Goal: Task Accomplishment & Management: Use online tool/utility

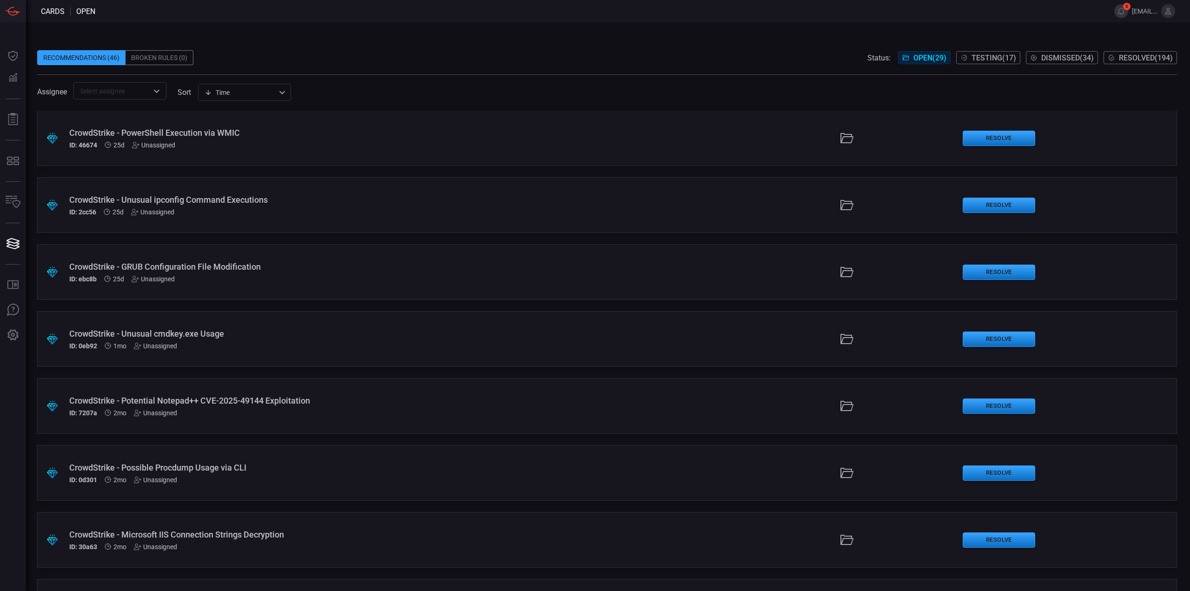
scroll to position [1135, 0]
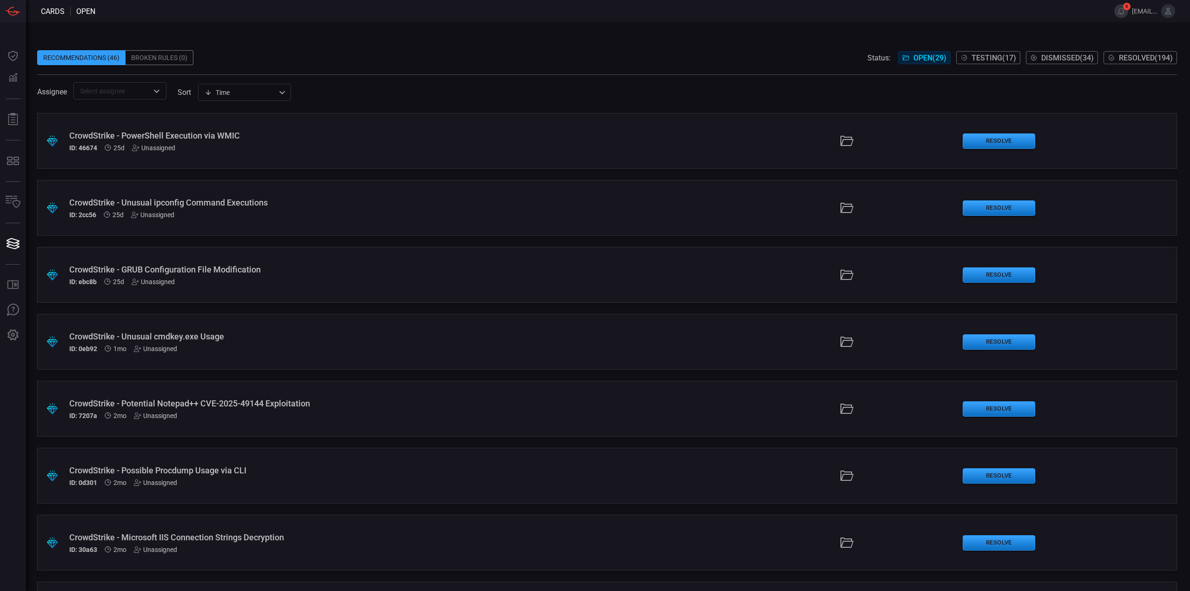
click at [290, 427] on div ".suggested_cards_icon{fill:url(#suggested_cards_icon);} CrowdStrike - Potential…" at bounding box center [606, 409] width 1139 height 56
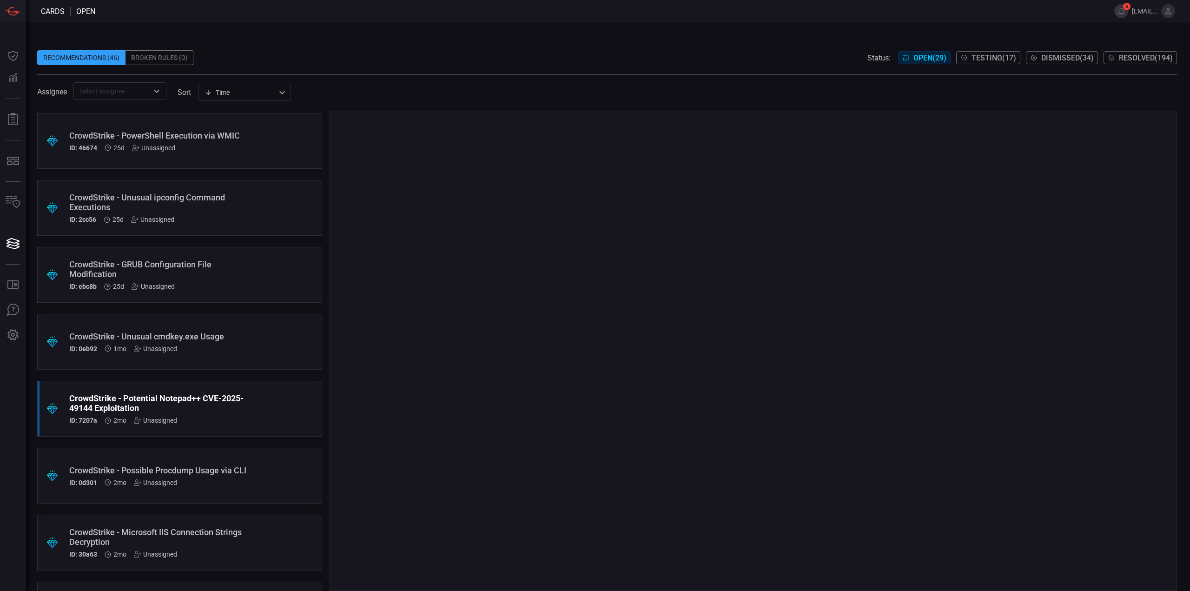
click at [281, 349] on div ".suggested_cards_icon{fill:url(#suggested_cards_icon);} CrowdStrike - Unusual c…" at bounding box center [179, 342] width 285 height 56
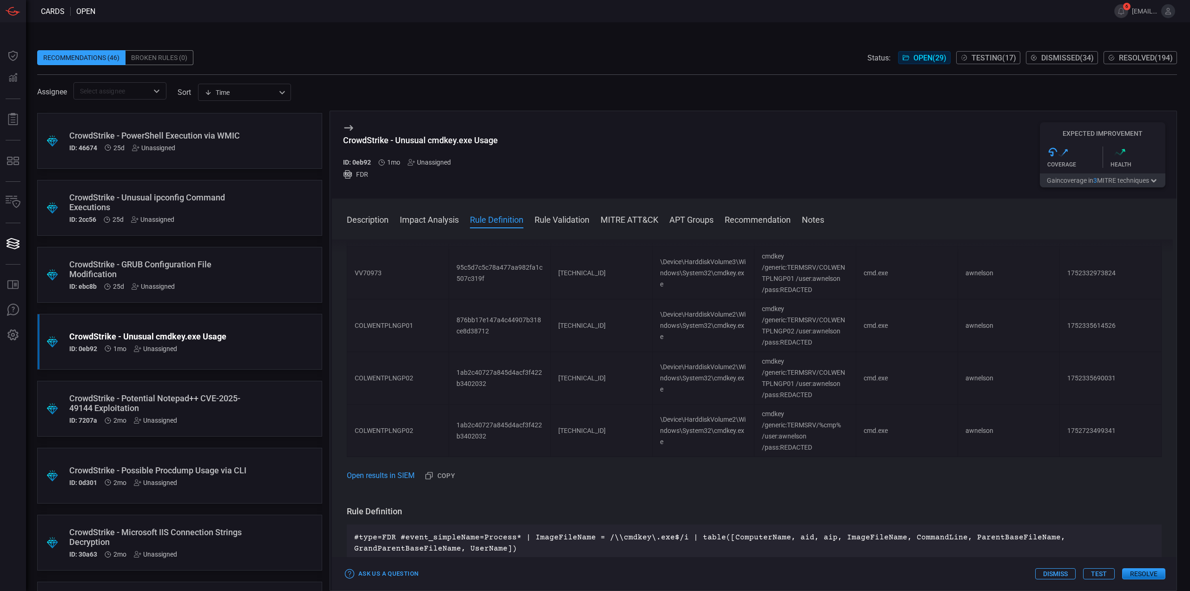
scroll to position [418, 0]
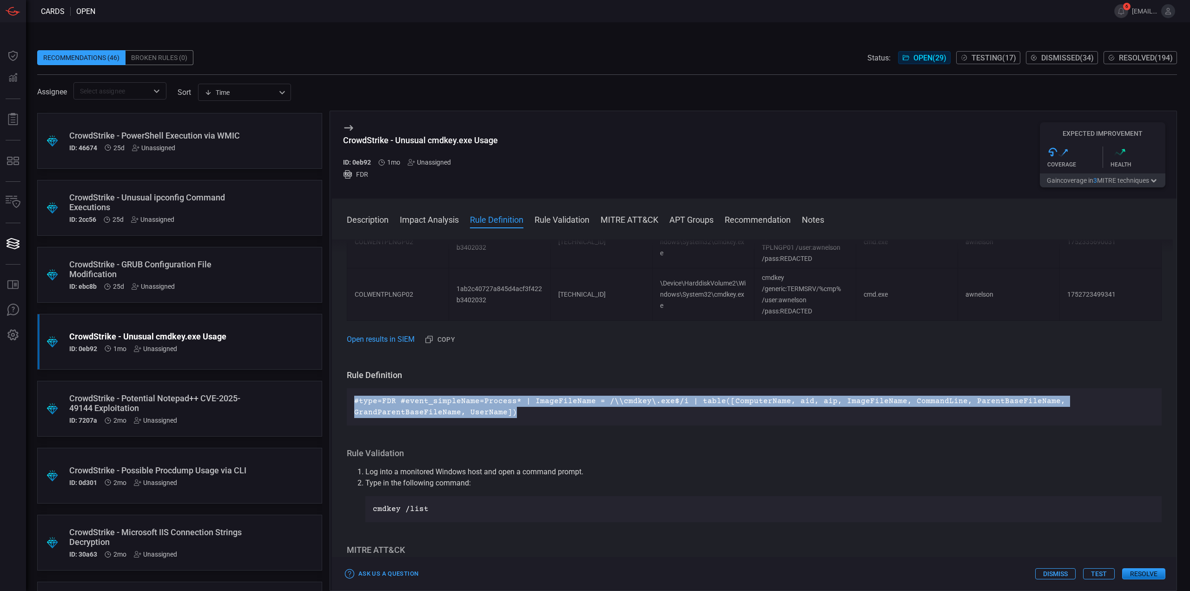
drag, startPoint x: 539, startPoint y: 412, endPoint x: 368, endPoint y: 331, distance: 189.4
click at [346, 395] on div "Description Windows operating systems have multiple ways of managing accounts u…" at bounding box center [754, 413] width 844 height 348
copy p "#type=FDR #event_simpleName=Process* | ImageFileName = /\\cmdkey\.exe$/i | tabl…"
click at [690, 405] on p "#type=FDR #event_simpleName=Process* | ImageFileName = /\\cmdkey\.exe$/i | tabl…" at bounding box center [754, 406] width 800 height 22
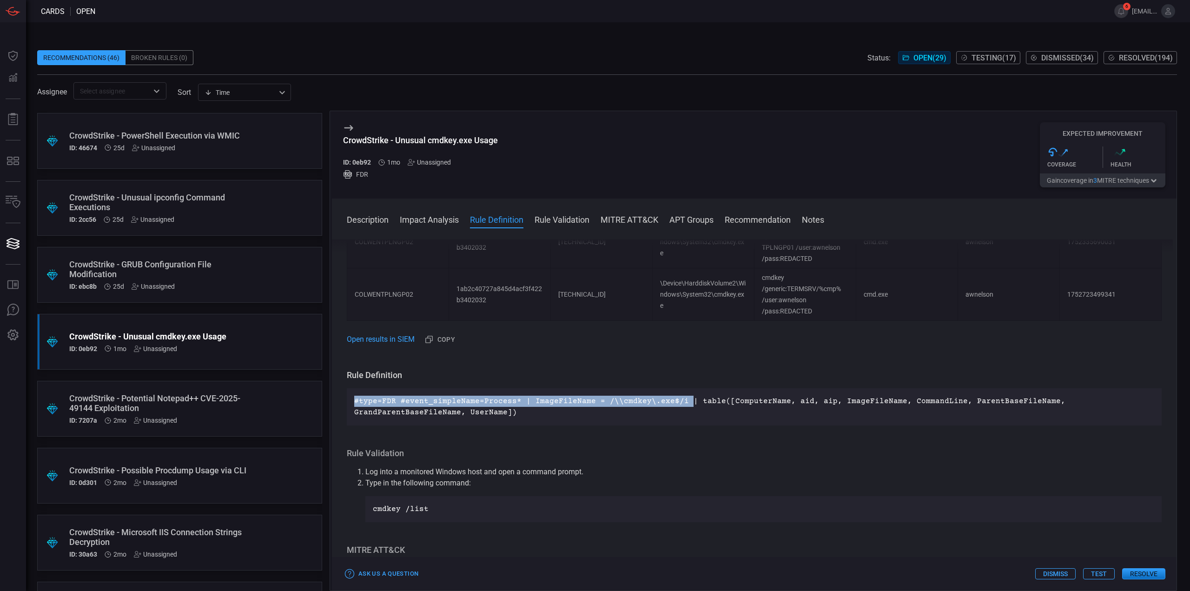
drag, startPoint x: 678, startPoint y: 401, endPoint x: 350, endPoint y: 396, distance: 327.6
click at [348, 400] on div "#type=FDR #event_simpleName=Process* | ImageFileName = /\\cmdkey\.exe$/i | tabl…" at bounding box center [754, 406] width 815 height 37
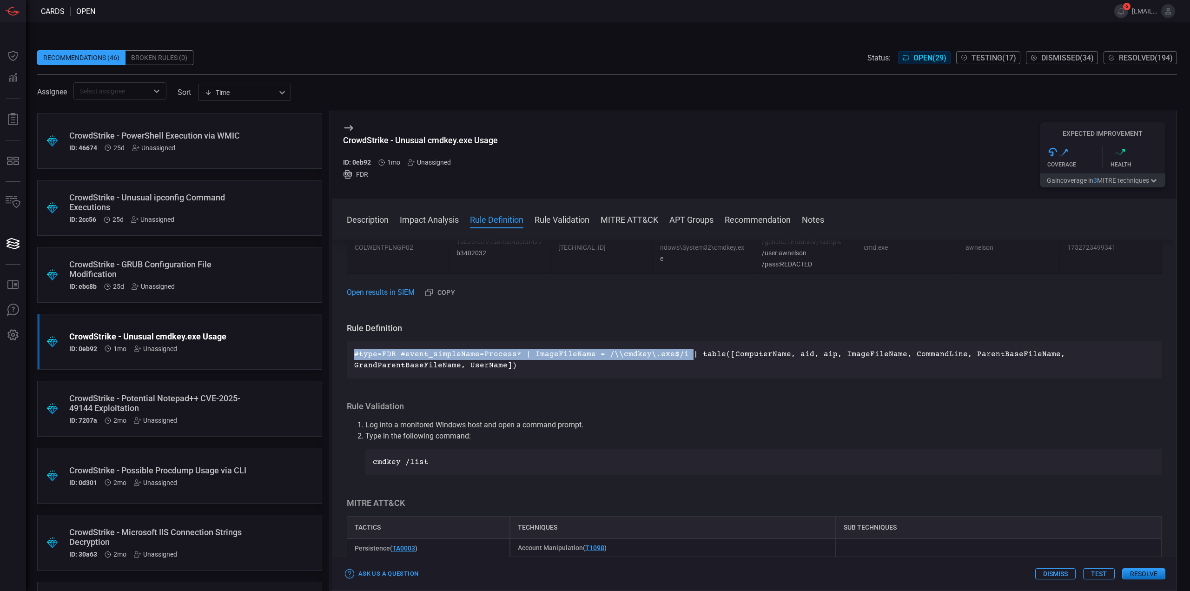
scroll to position [465, 0]
click at [573, 363] on p "#type=FDR #event_simpleName=Process* | ImageFileName = /\\cmdkey\.exe$/i | tabl…" at bounding box center [754, 360] width 800 height 22
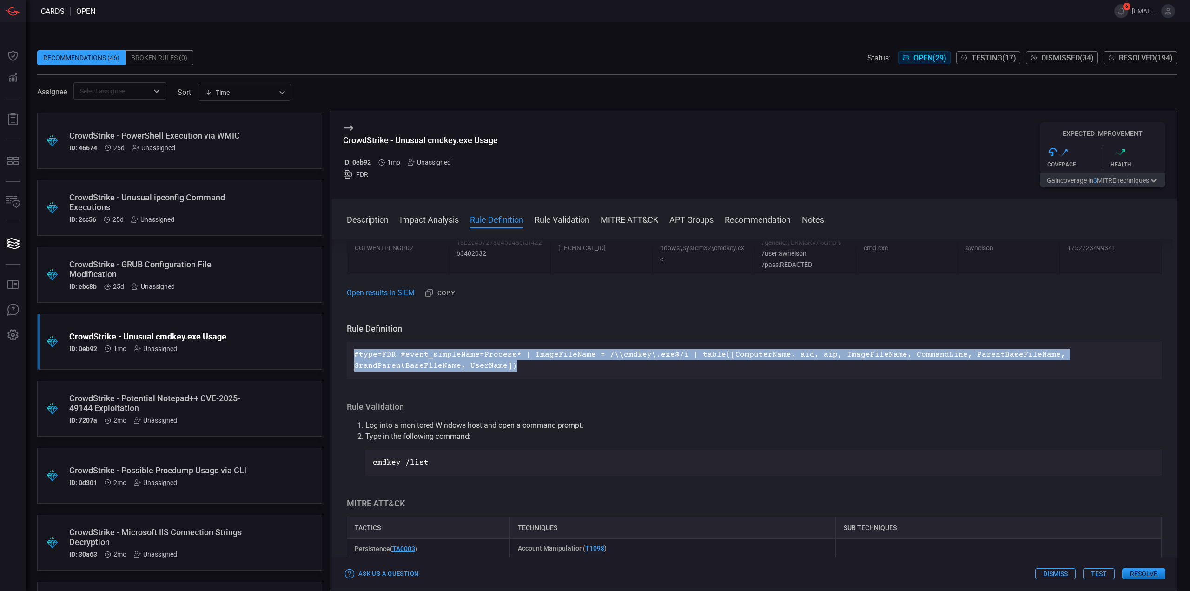
drag, startPoint x: 534, startPoint y: 363, endPoint x: 338, endPoint y: 339, distance: 197.6
click at [338, 339] on div "Description Windows operating systems have multiple ways of managing accounts u…" at bounding box center [754, 413] width 844 height 348
copy p "#type=FDR #event_simpleName=Process* | ImageFileName = /\\cmdkey\.exe$/i | tabl…"
click at [516, 360] on p "#type=FDR #event_simpleName=Process* | ImageFileName = /\\cmdkey\.exe$/i | tabl…" at bounding box center [754, 360] width 800 height 22
click at [472, 359] on p "#type=FDR #event_simpleName=Process* | ImageFileName = /\\cmdkey\.exe$/i | tabl…" at bounding box center [754, 360] width 800 height 22
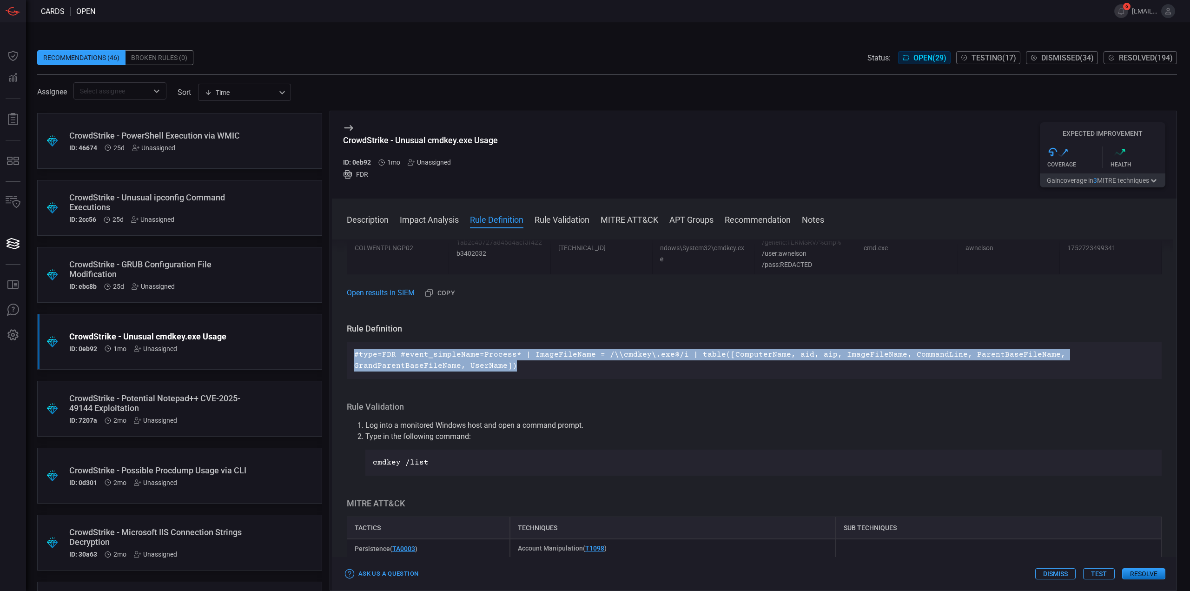
click at [524, 364] on p "#type=FDR #event_simpleName=Process* | ImageFileName = /\\cmdkey\.exe$/i | tabl…" at bounding box center [754, 360] width 800 height 22
drag, startPoint x: 523, startPoint y: 368, endPoint x: 345, endPoint y: 354, distance: 178.6
click at [345, 354] on div "Description Windows operating systems have multiple ways of managing accounts u…" at bounding box center [754, 413] width 844 height 348
copy p "#type=FDR #event_simpleName=Process* | ImageFileName = /\\cmdkey\.exe$/i | tabl…"
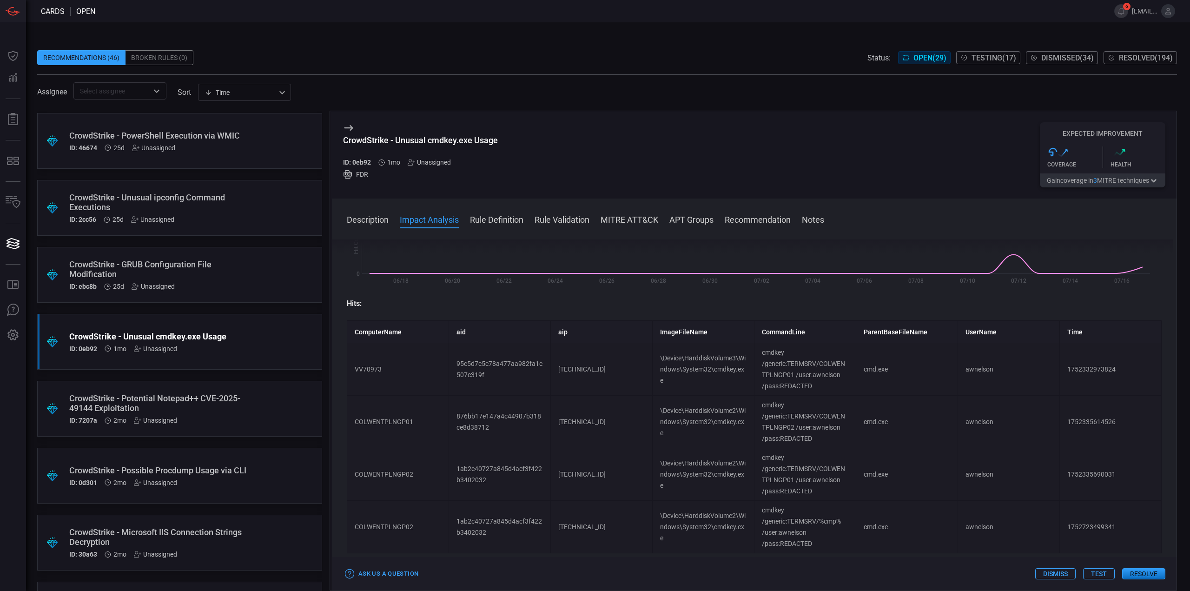
scroll to position [0, 0]
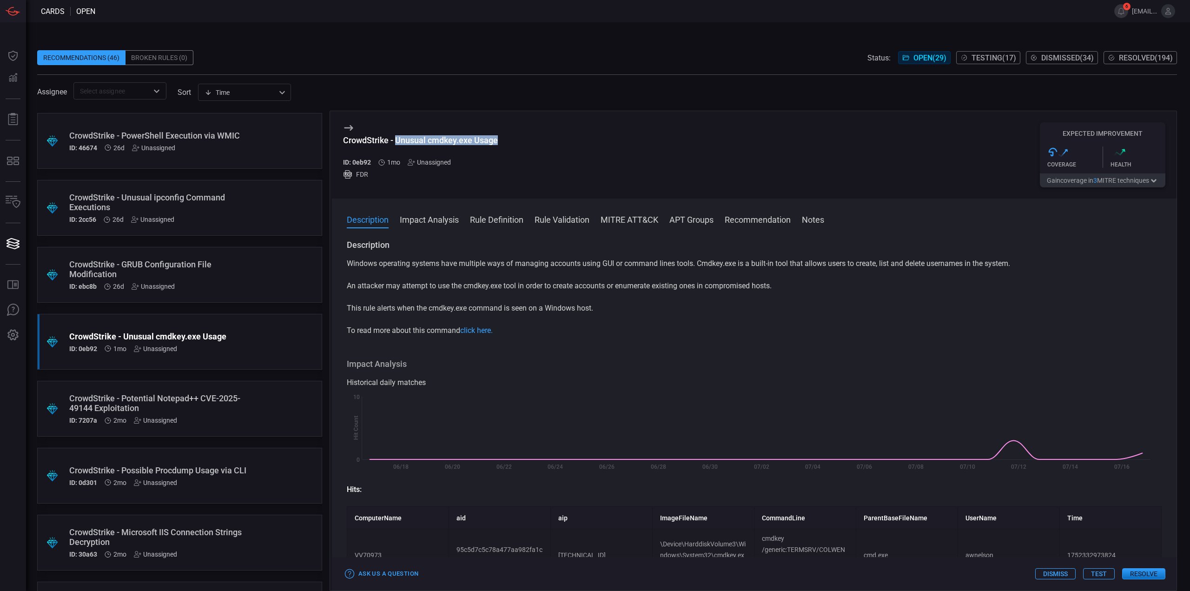
drag, startPoint x: 497, startPoint y: 141, endPoint x: 395, endPoint y: 139, distance: 101.8
click at [395, 139] on div "CrowdStrike - Unusual cmdkey.exe Usage ID: 0eb92 1mo Unassigned FDR Expected Im…" at bounding box center [754, 154] width 844 height 87
copy div "Unusual cmdkey.exe Usage"
drag, startPoint x: 517, startPoint y: 163, endPoint x: 507, endPoint y: 147, distance: 19.0
click at [516, 162] on div "CrowdStrike - Unusual cmdkey.exe Usage ID: 0eb92 1mo Unassigned FDR Expected Im…" at bounding box center [754, 154] width 844 height 87
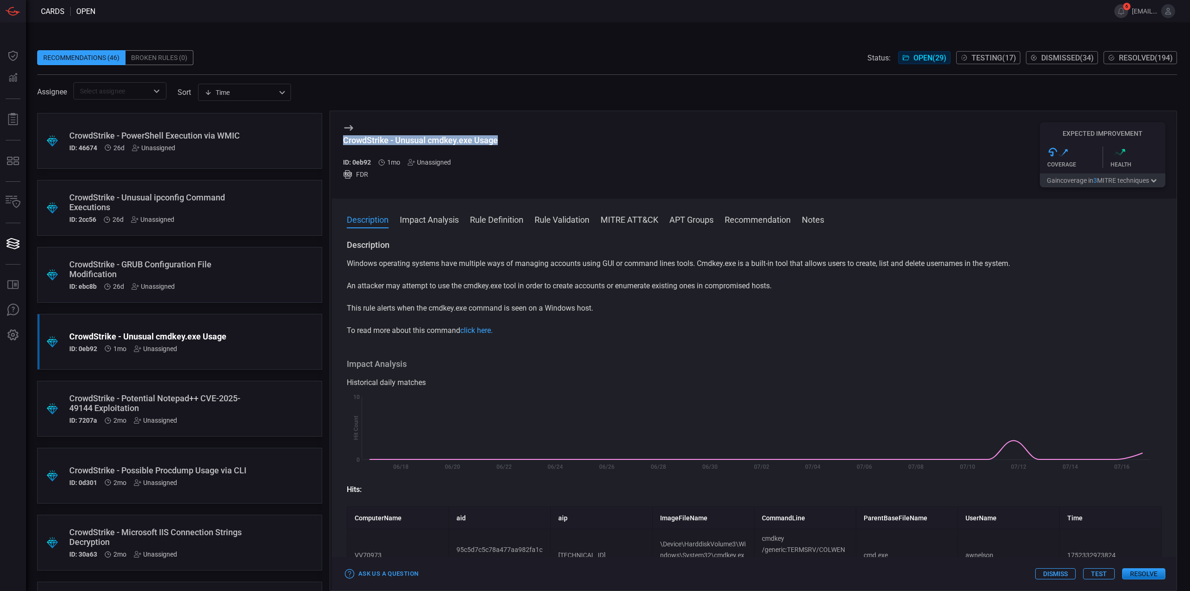
drag, startPoint x: 476, startPoint y: 139, endPoint x: 338, endPoint y: 137, distance: 138.5
click at [338, 137] on div "CrowdStrike - Unusual cmdkey.exe Usage ID: 0eb92 1mo Unassigned FDR Expected Im…" at bounding box center [754, 154] width 844 height 87
copy div "CrowdStrike - Unusual cmdkey.exe Usage"
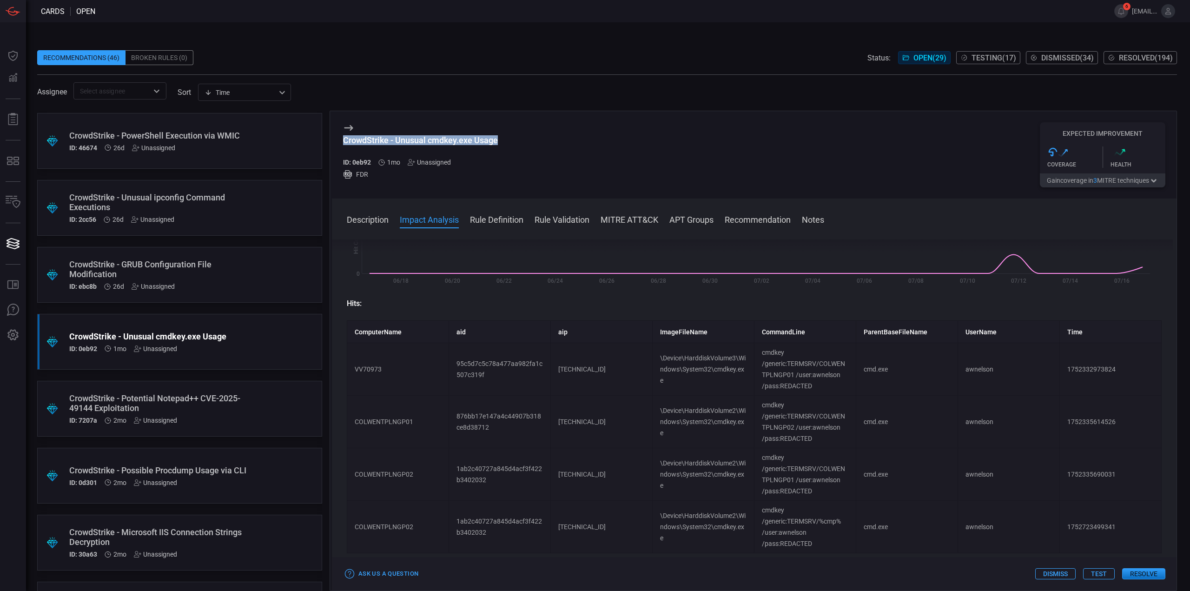
click at [1100, 572] on button "Test" at bounding box center [1099, 573] width 32 height 11
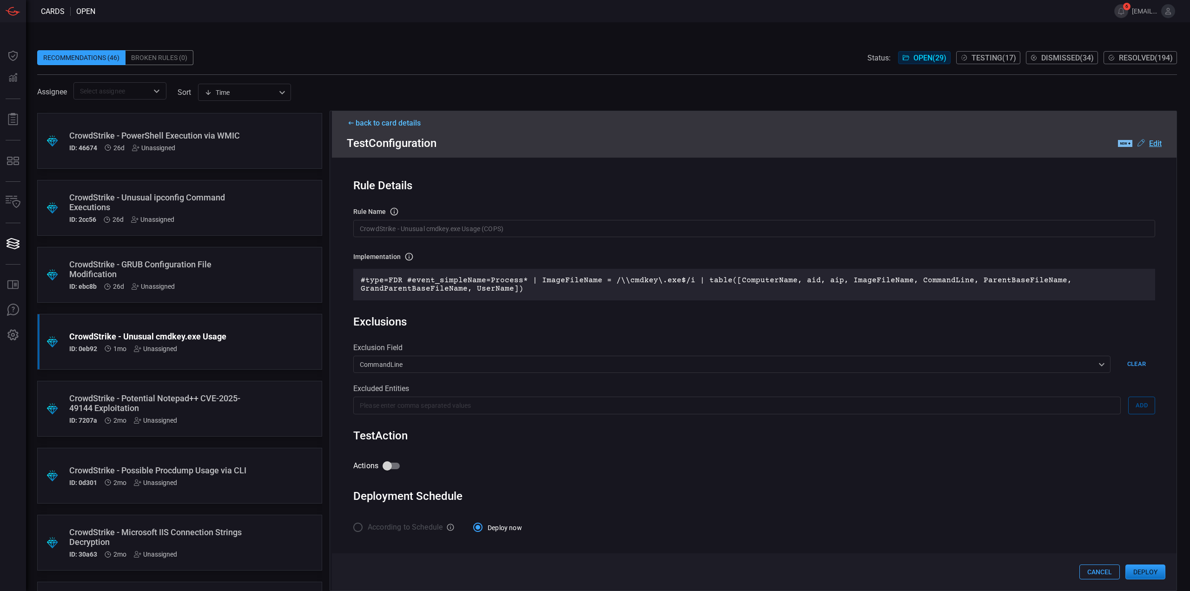
click at [1112, 573] on button "Cancel" at bounding box center [1099, 571] width 40 height 15
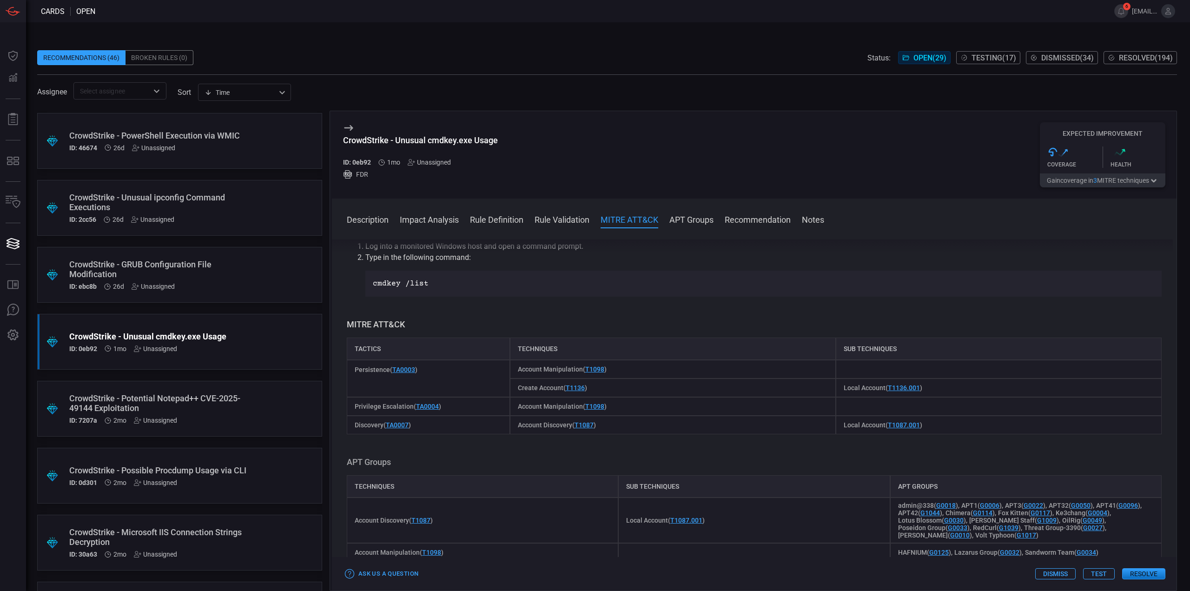
scroll to position [651, 0]
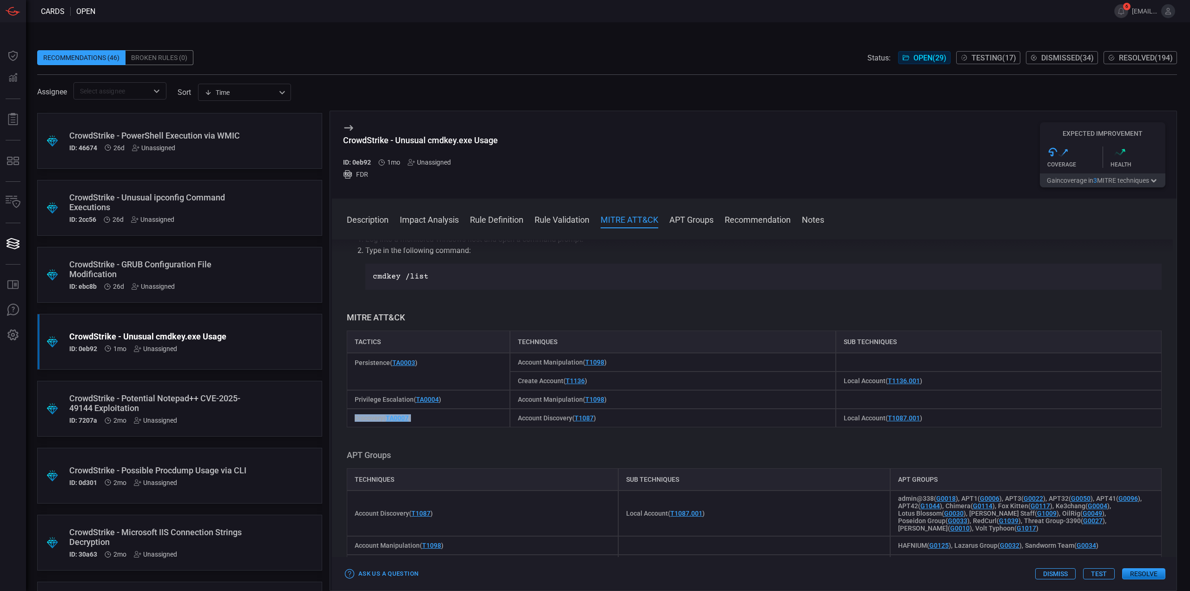
drag, startPoint x: 427, startPoint y: 416, endPoint x: 355, endPoint y: 414, distance: 72.1
click at [355, 414] on div "Discovery ( TA0007 )" at bounding box center [428, 417] width 163 height 19
copy span "Discovery ( TA0007 )"
drag, startPoint x: 614, startPoint y: 413, endPoint x: 517, endPoint y: 420, distance: 96.9
click at [517, 420] on div "Account Discovery ( T1087 )" at bounding box center [673, 417] width 326 height 19
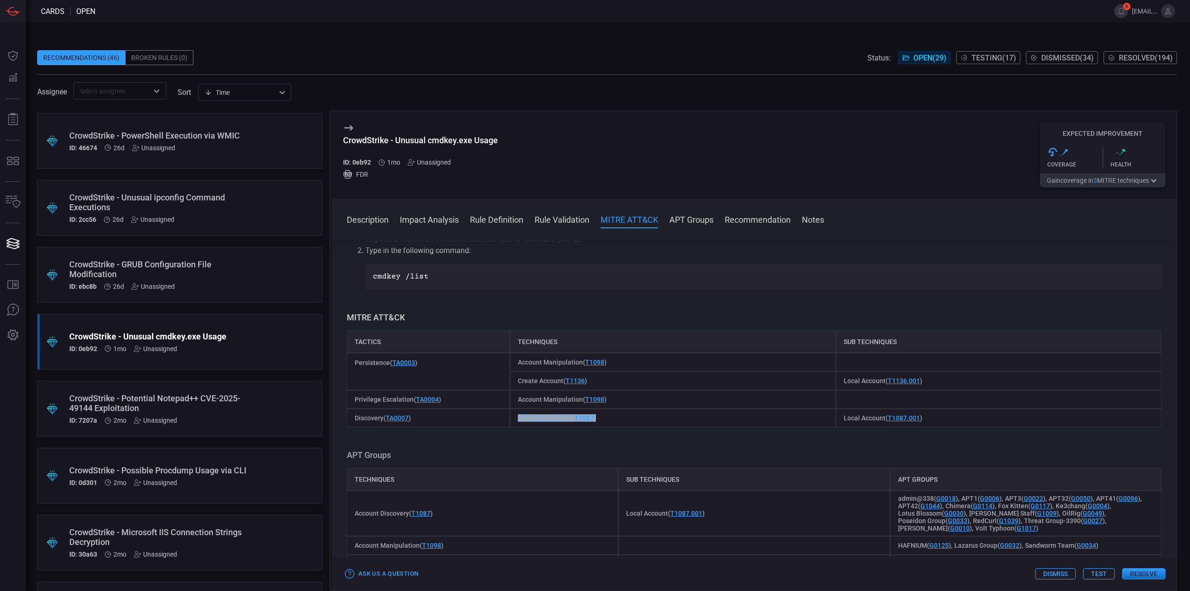
copy span "Account Discovery ( T1087 )"
drag, startPoint x: 437, startPoint y: 367, endPoint x: 354, endPoint y: 364, distance: 82.8
click at [354, 364] on div "Persistence ( TA0003 )" at bounding box center [428, 371] width 163 height 37
copy span "Persistence ( TA0003 )"
click at [679, 373] on div "Create Account ( T1136 )" at bounding box center [673, 380] width 326 height 19
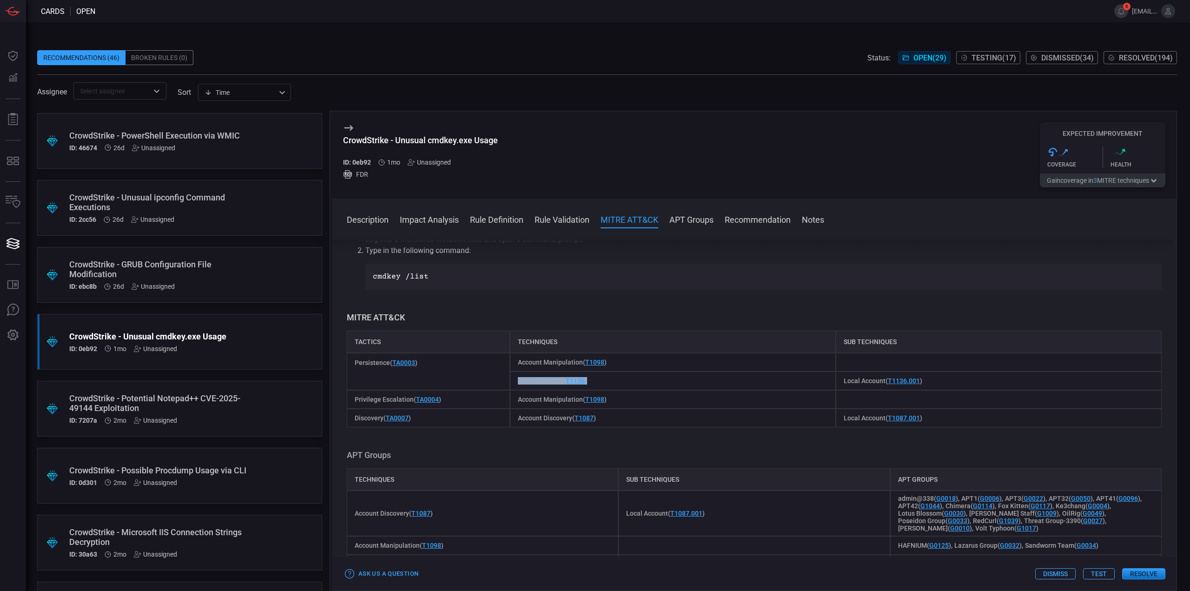
drag, startPoint x: 603, startPoint y: 378, endPoint x: 516, endPoint y: 382, distance: 86.5
click at [516, 382] on div "Create Account ( T1136 )" at bounding box center [673, 380] width 326 height 19
drag, startPoint x: 620, startPoint y: 362, endPoint x: 516, endPoint y: 363, distance: 104.1
click at [516, 363] on div "Account Manipulation ( T1098 )" at bounding box center [673, 362] width 326 height 19
copy span "Account Manipulation ( T1098 )"
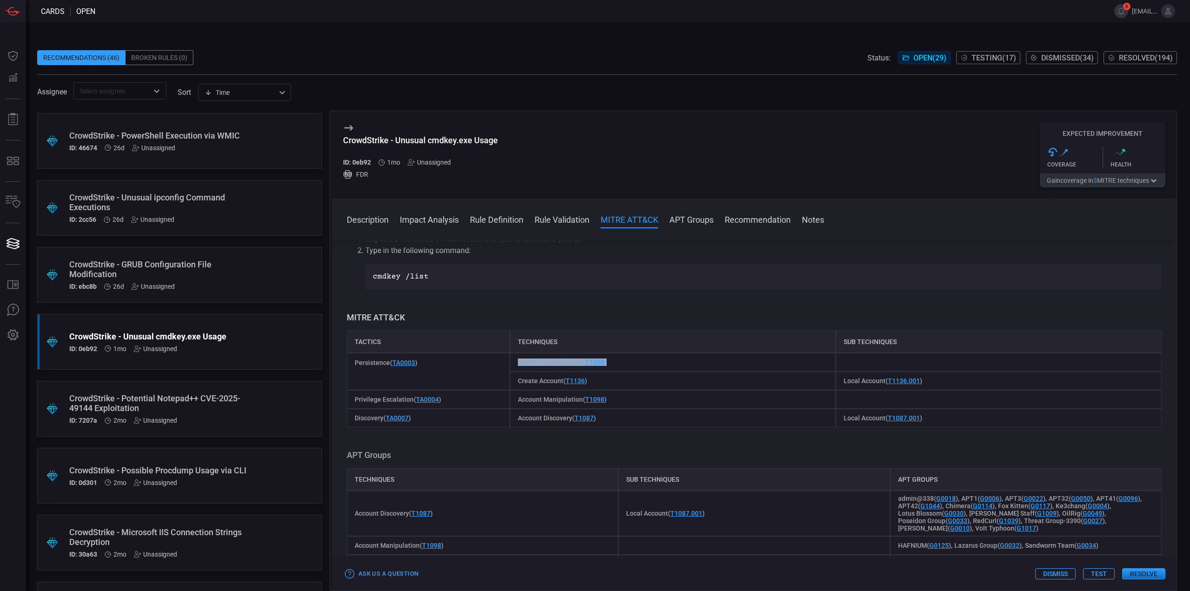
click at [650, 381] on div "Create Account ( T1136 )" at bounding box center [673, 380] width 326 height 19
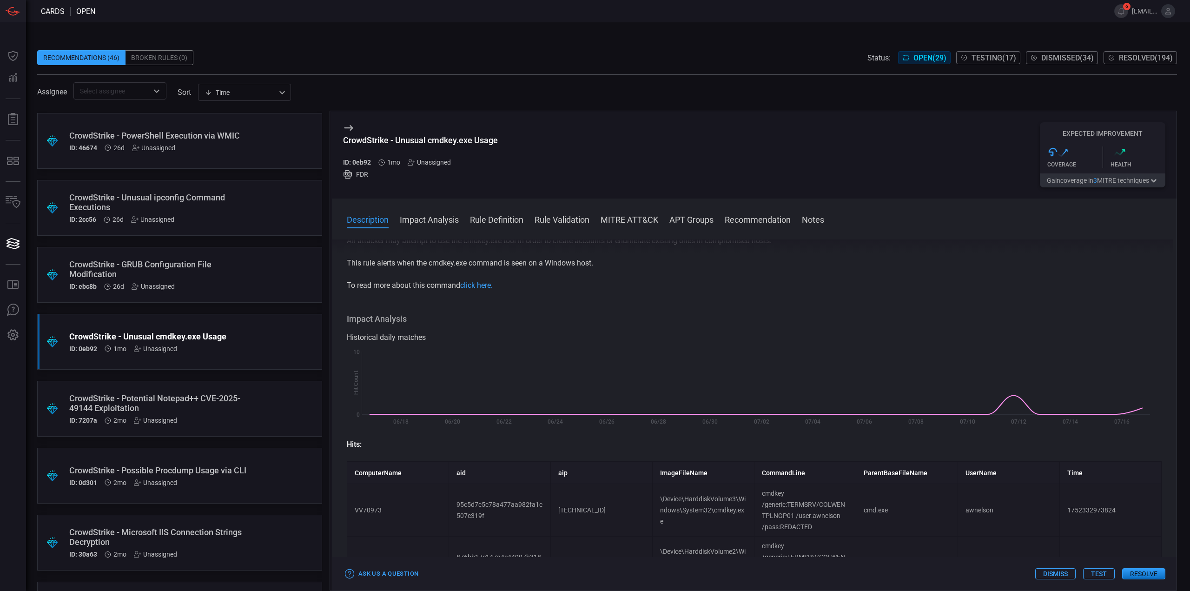
scroll to position [0, 0]
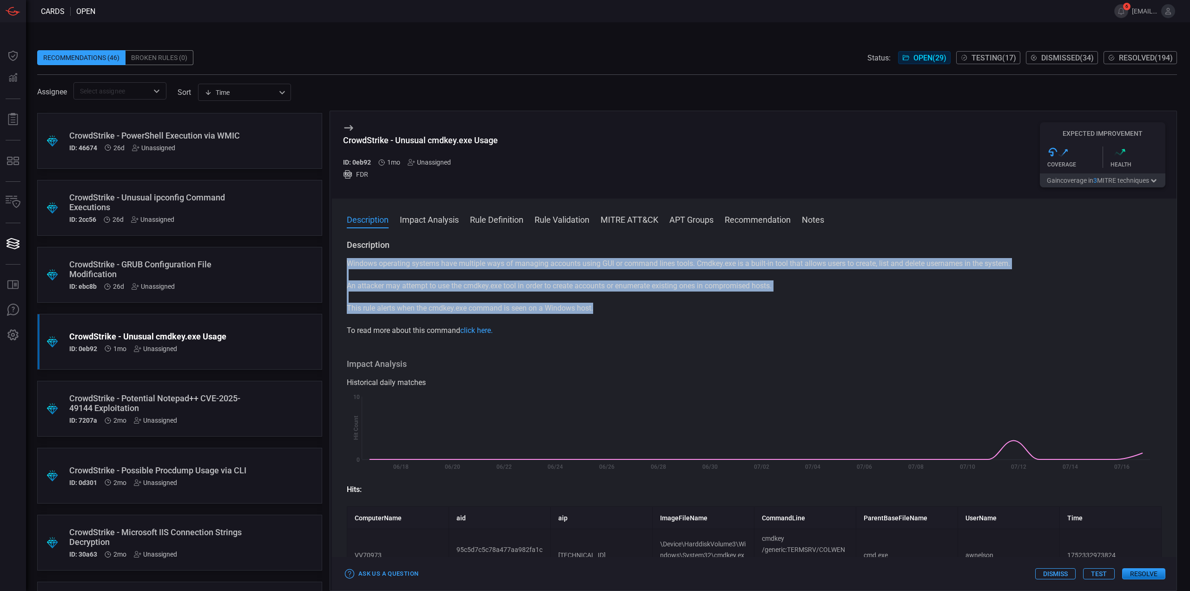
drag, startPoint x: 611, startPoint y: 310, endPoint x: 346, endPoint y: 266, distance: 268.1
click at [346, 266] on div "Description Windows operating systems have multiple ways of managing accounts u…" at bounding box center [754, 413] width 844 height 348
copy div "Windows operating systems have multiple ways of managing accounts using GUI or …"
click at [738, 303] on div "Windows operating systems have multiple ways of managing accounts using GUI or …" at bounding box center [754, 297] width 815 height 78
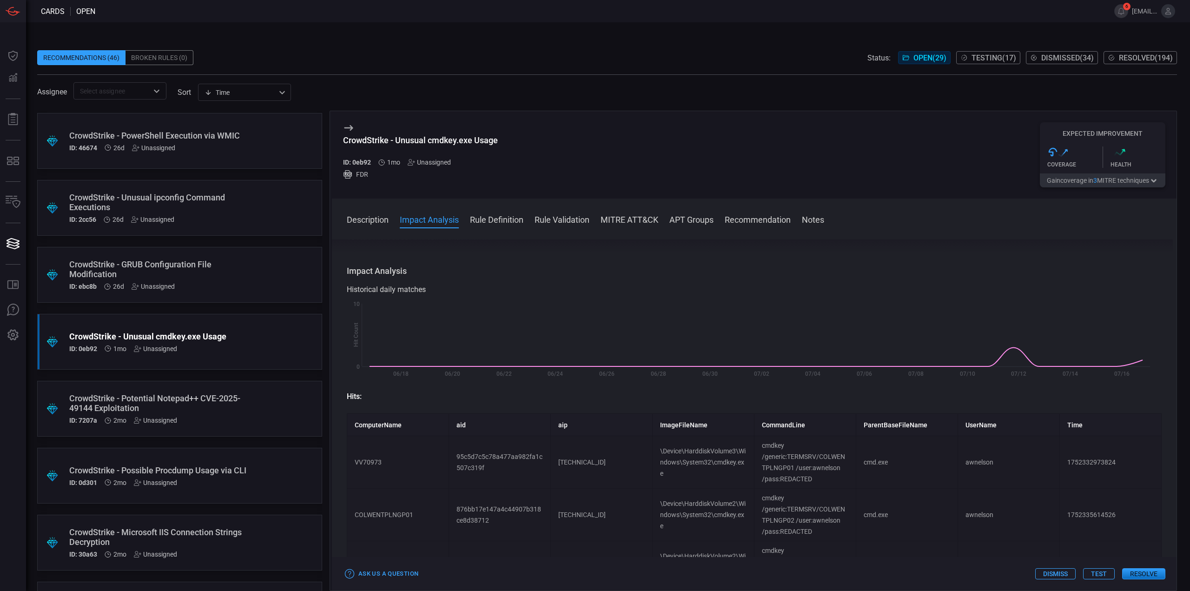
scroll to position [279, 0]
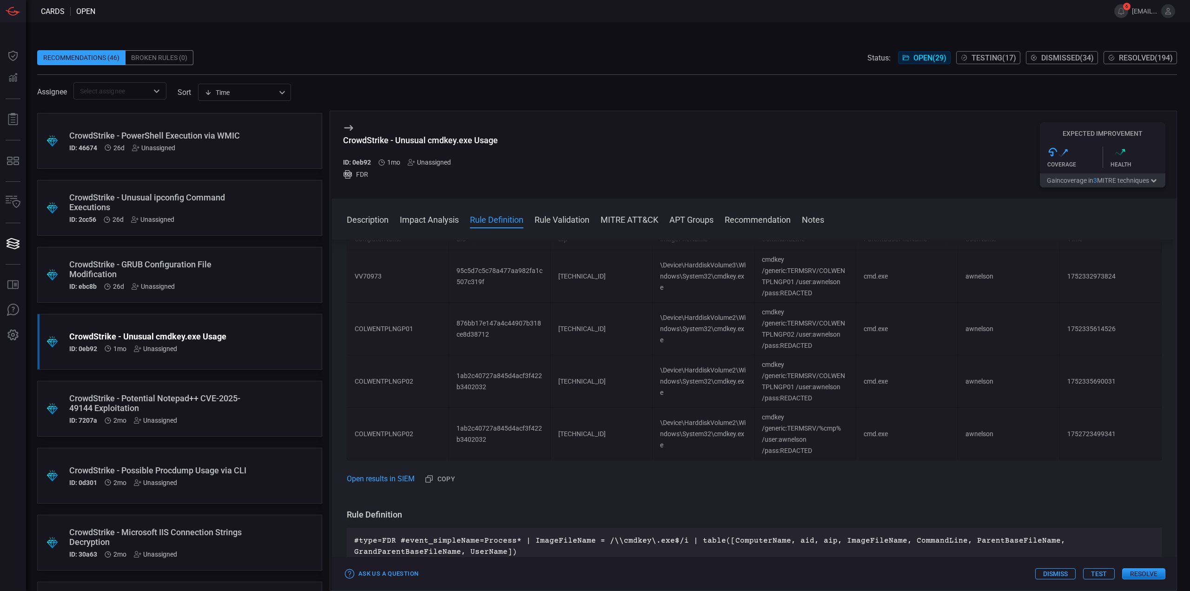
click at [1099, 575] on button "Test" at bounding box center [1099, 573] width 32 height 11
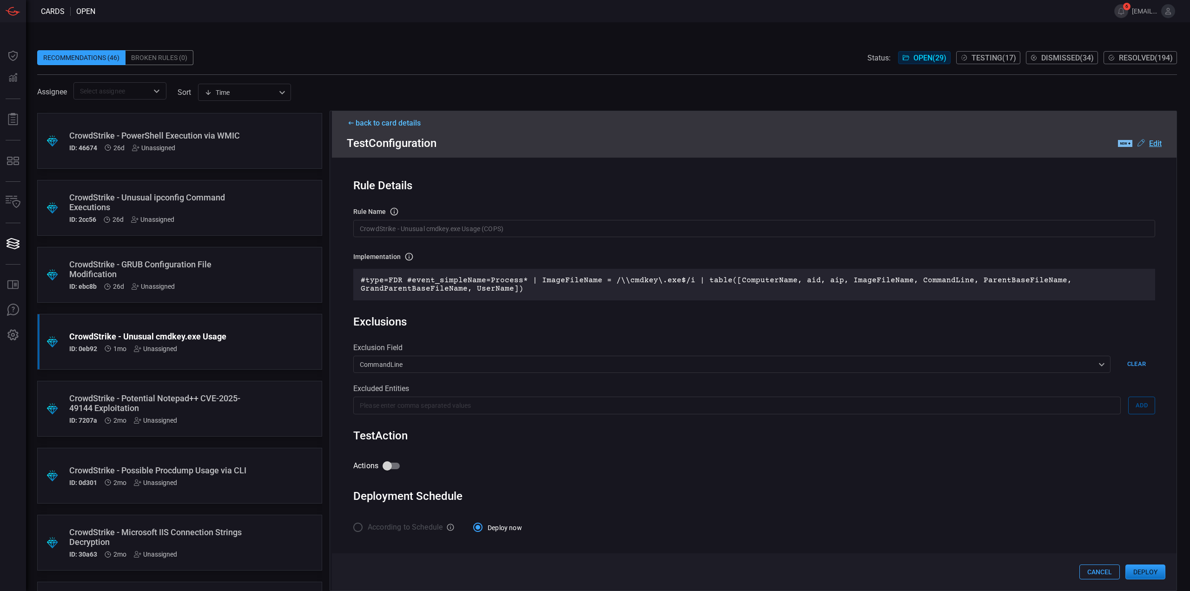
click at [460, 227] on input "CrowdStrike - Unusual cmdkey.exe Usage (COPS)" at bounding box center [754, 228] width 802 height 17
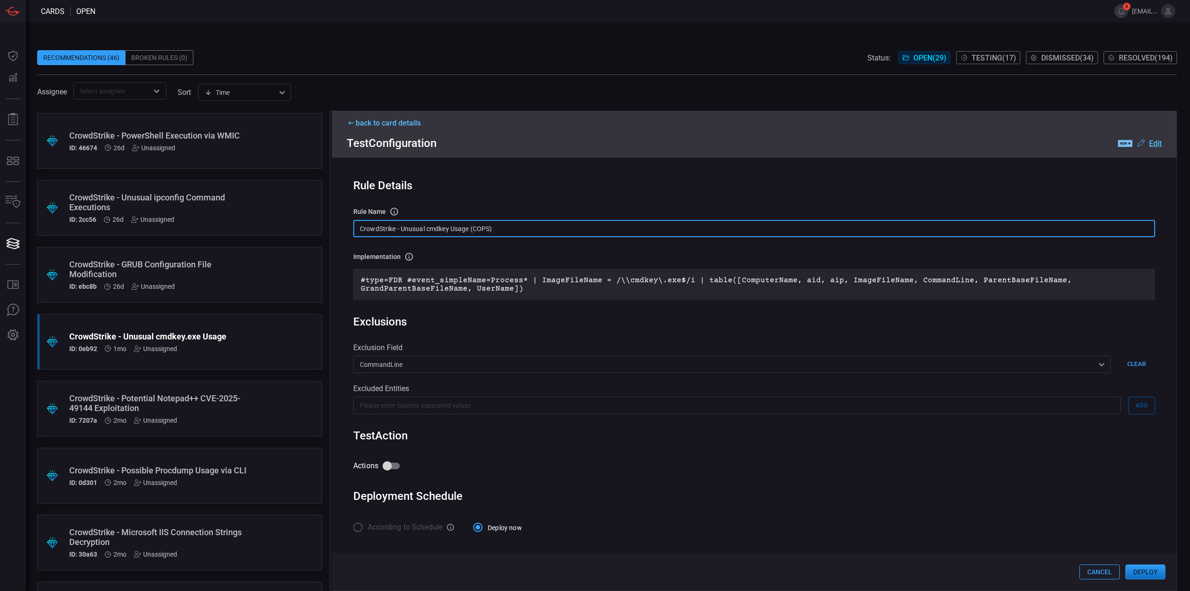
type input "CrowdStrike - Unusual cmdkey Usage (COPS)"
click at [1158, 145] on u "Edit" at bounding box center [1155, 143] width 13 height 9
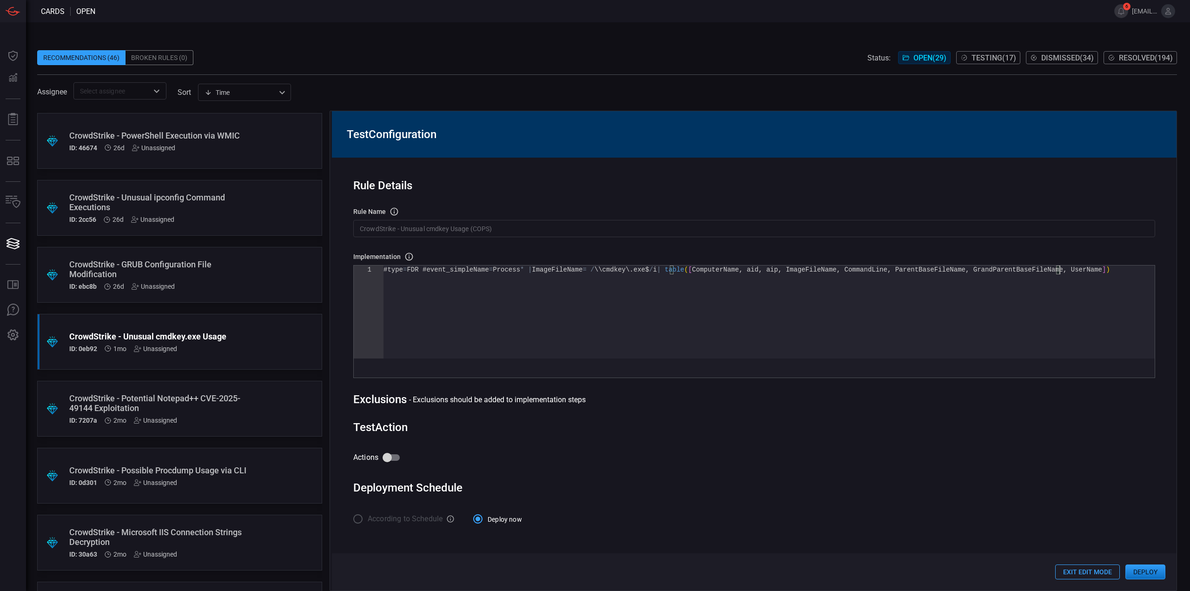
scroll to position [0, 0]
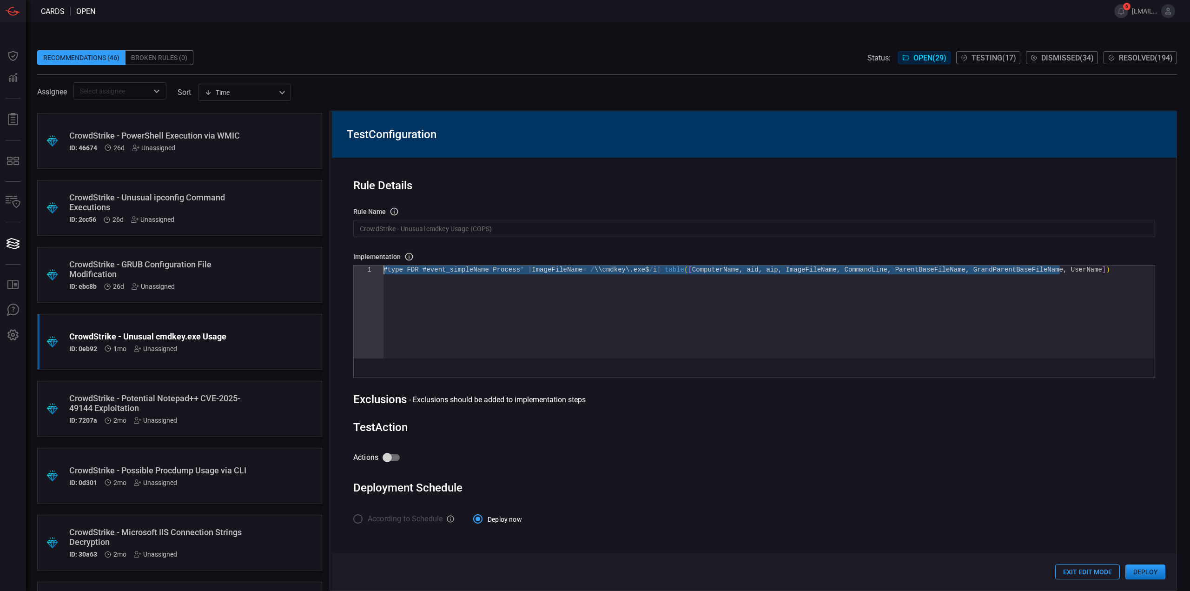
drag, startPoint x: 1071, startPoint y: 283, endPoint x: 255, endPoint y: 154, distance: 826.2
click at [383, 265] on div "#type = FDR #event_simpleName = Process * | ImageFileName = / \\cmdkey\ . exe$ …" at bounding box center [768, 311] width 771 height 93
type textarea "exe$/i | !in(field="CommandLine", ignoreCase=true, values=["*/list:msteams*", "…"
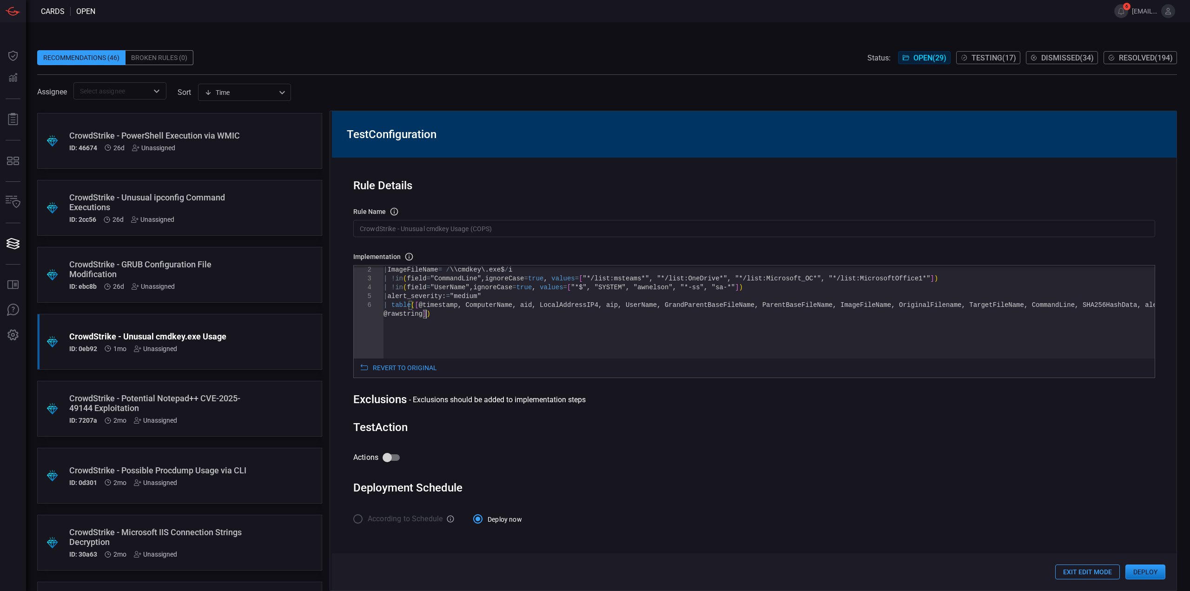
click at [395, 457] on input "Actions" at bounding box center [387, 457] width 53 height 18
checkbox input "true"
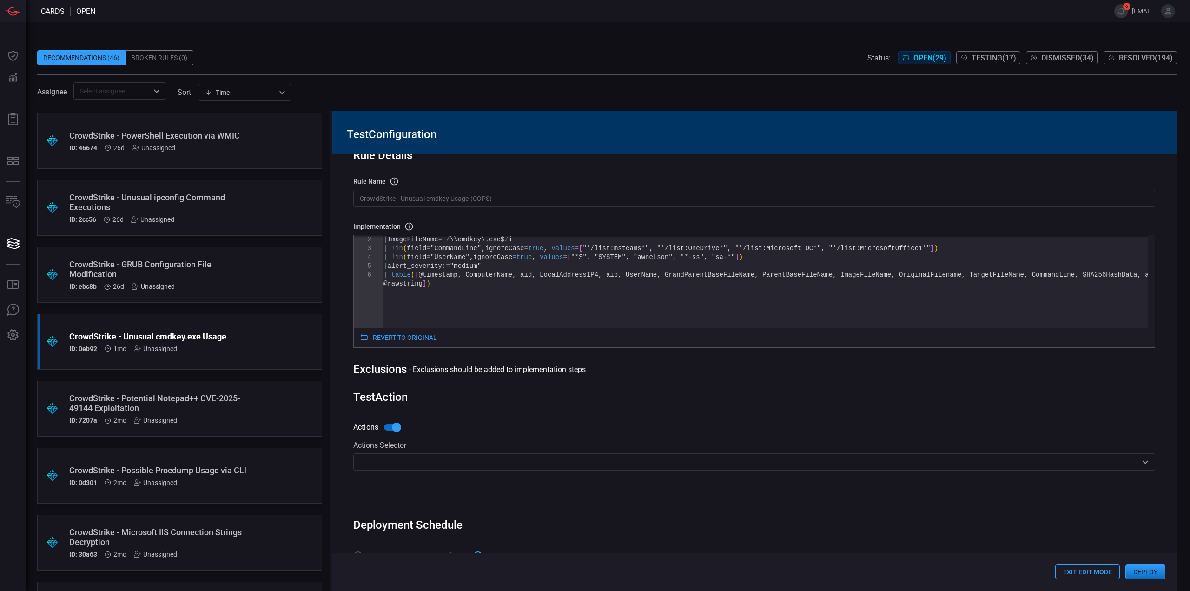
scroll to position [50, 0]
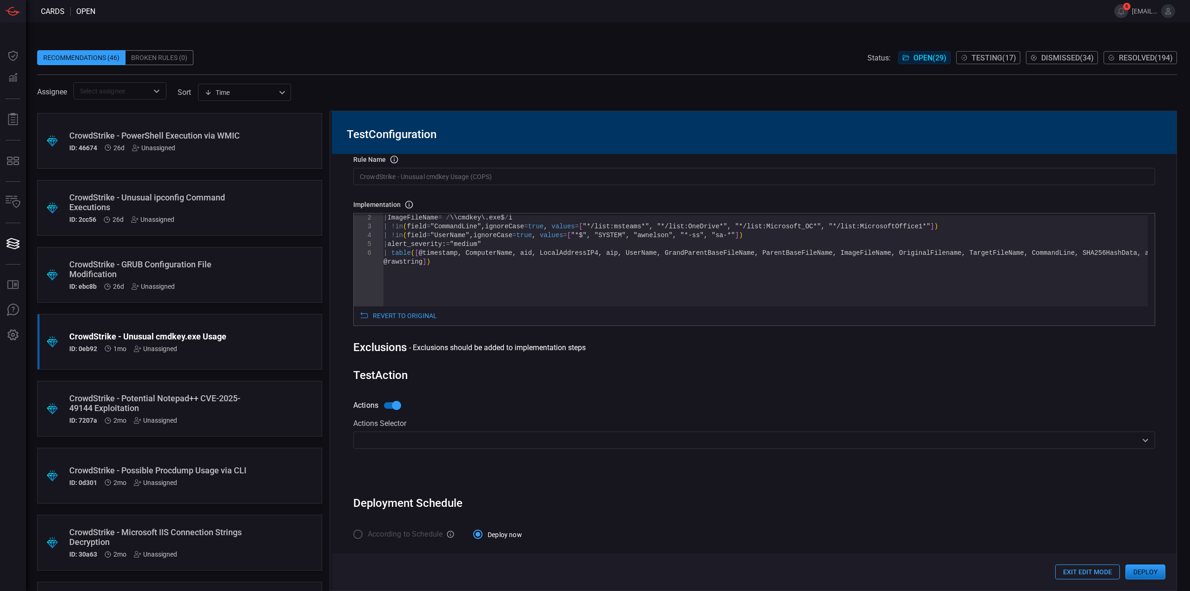
click at [408, 432] on div "​" at bounding box center [754, 439] width 802 height 17
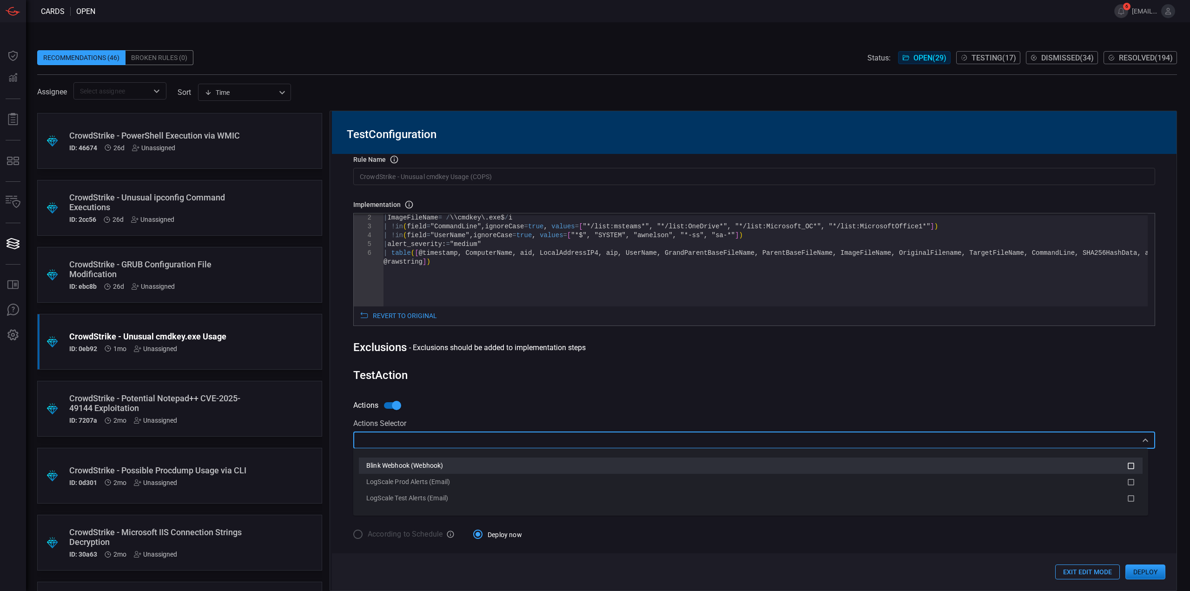
click at [406, 461] on div "Blink Webhook (Webhook)" at bounding box center [746, 466] width 760 height 10
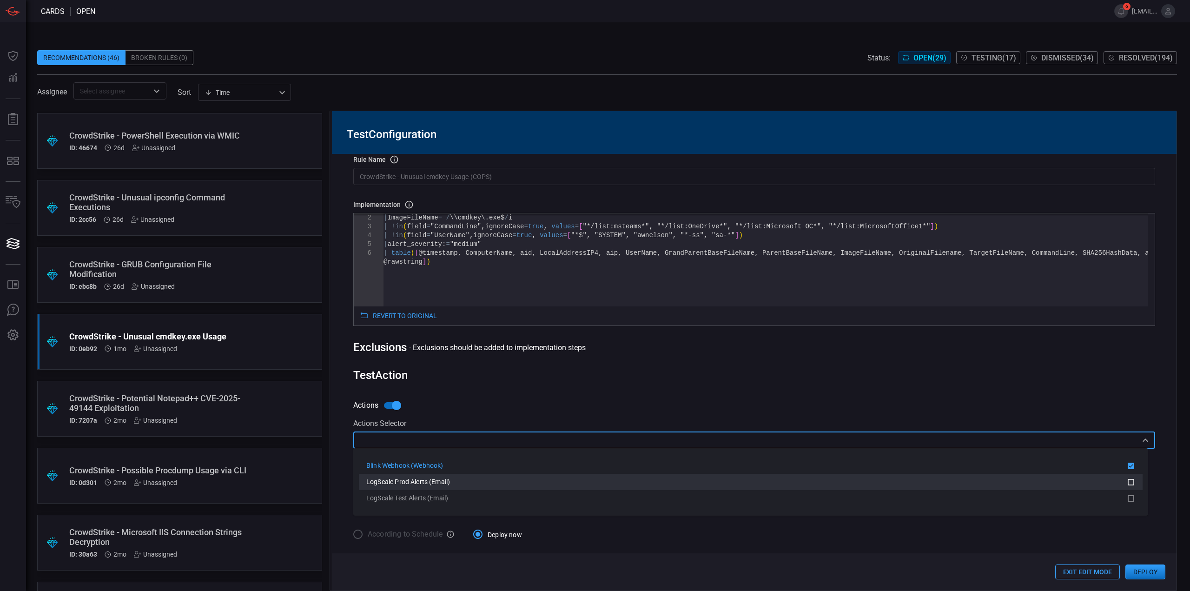
click at [417, 485] on span "LogScale Prod Alerts (Email)" at bounding box center [408, 481] width 84 height 7
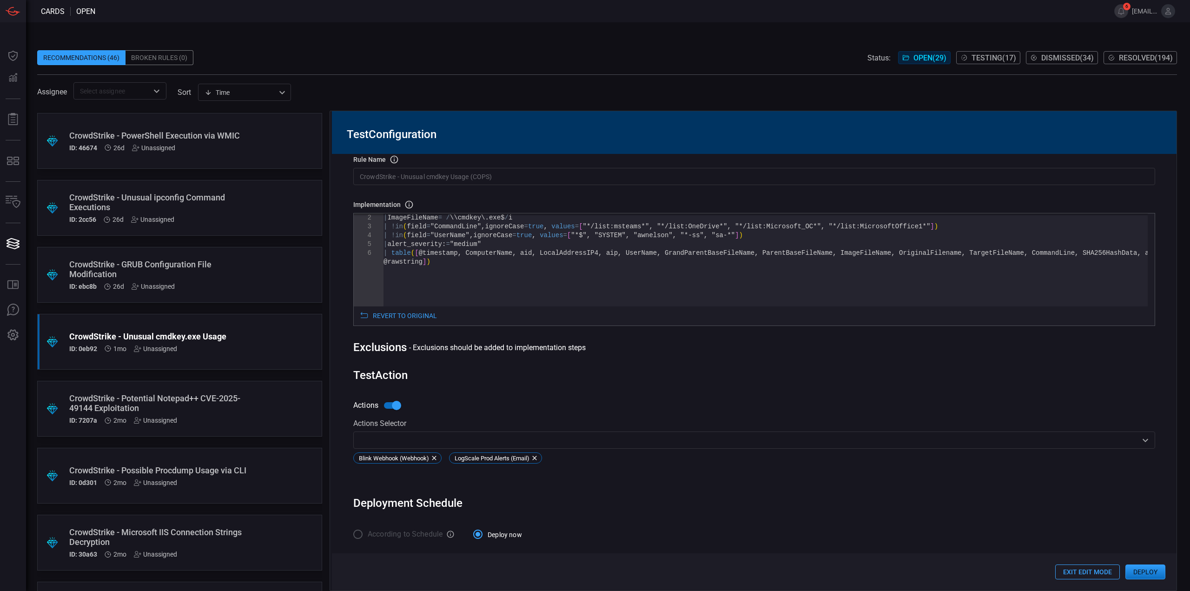
click at [754, 374] on div "Test Action" at bounding box center [754, 374] width 802 height 13
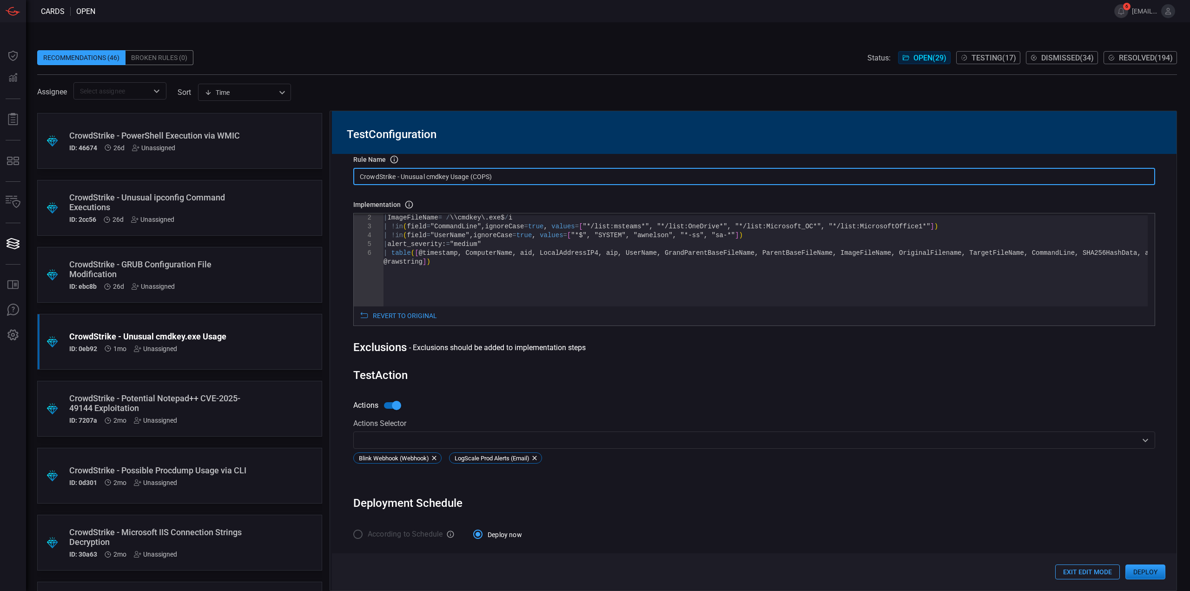
drag, startPoint x: 522, startPoint y: 179, endPoint x: 335, endPoint y: 172, distance: 187.8
click at [335, 172] on div "Rule Details rule Name Name of the rule that will be created in the SIEM. Crowd…" at bounding box center [754, 372] width 844 height 436
click at [455, 176] on input "CrowdStrike - Unusual cmdkey Usage (COPS)" at bounding box center [754, 176] width 802 height 17
drag, startPoint x: 518, startPoint y: 173, endPoint x: 320, endPoint y: 173, distance: 198.0
click at [320, 173] on div ".suggested_cards_icon{fill:url(#suggested_cards_icon);} CrowdStrike - CMD Missi…" at bounding box center [606, 351] width 1139 height 480
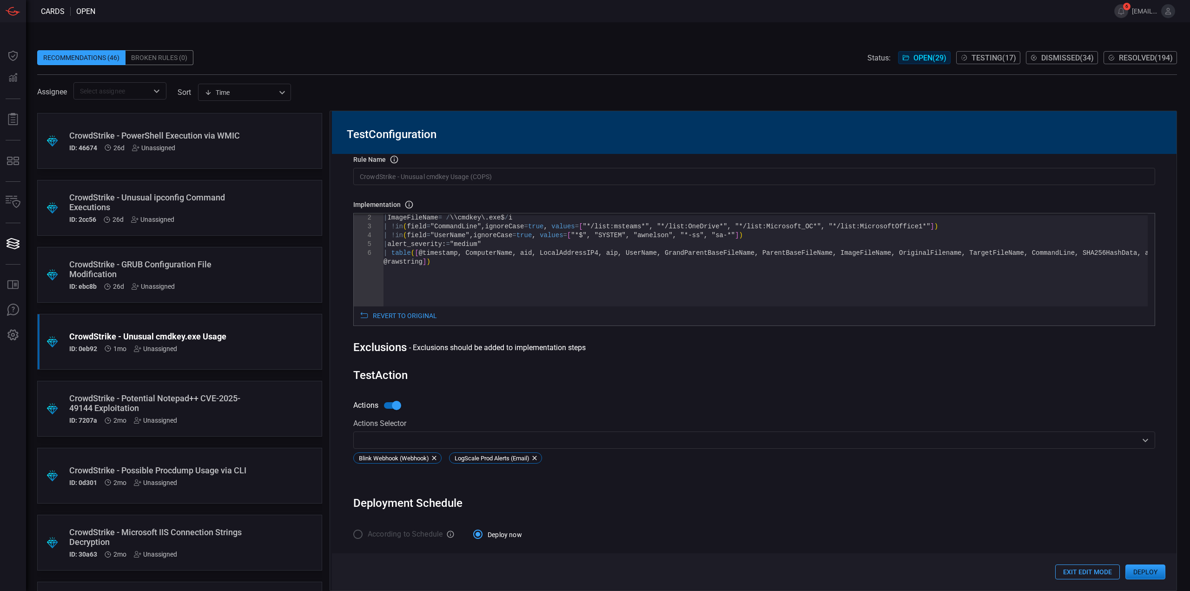
drag, startPoint x: 489, startPoint y: 184, endPoint x: 494, endPoint y: 180, distance: 7.0
click at [489, 184] on div "Rule Details rule Name Name of the rule that will be created in the SIEM. Crowd…" at bounding box center [754, 372] width 844 height 436
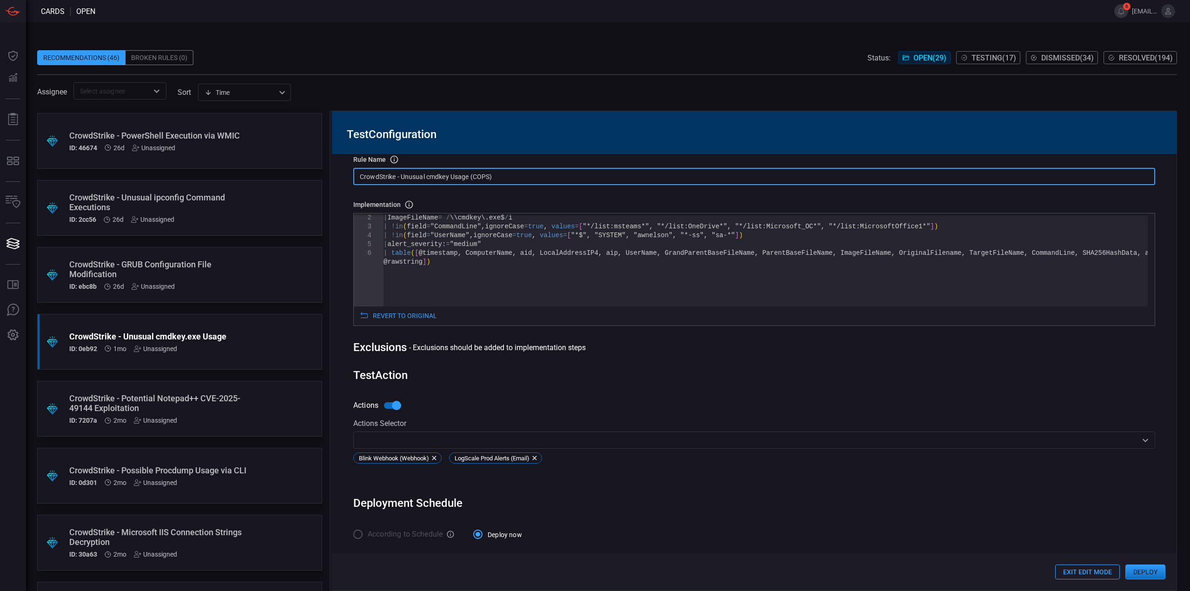
drag, startPoint x: 508, startPoint y: 174, endPoint x: 388, endPoint y: 180, distance: 120.5
click at [303, 162] on div ".suggested_cards_icon{fill:url(#suggested_cards_icon);} CrowdStrike - CMD Missi…" at bounding box center [606, 351] width 1139 height 480
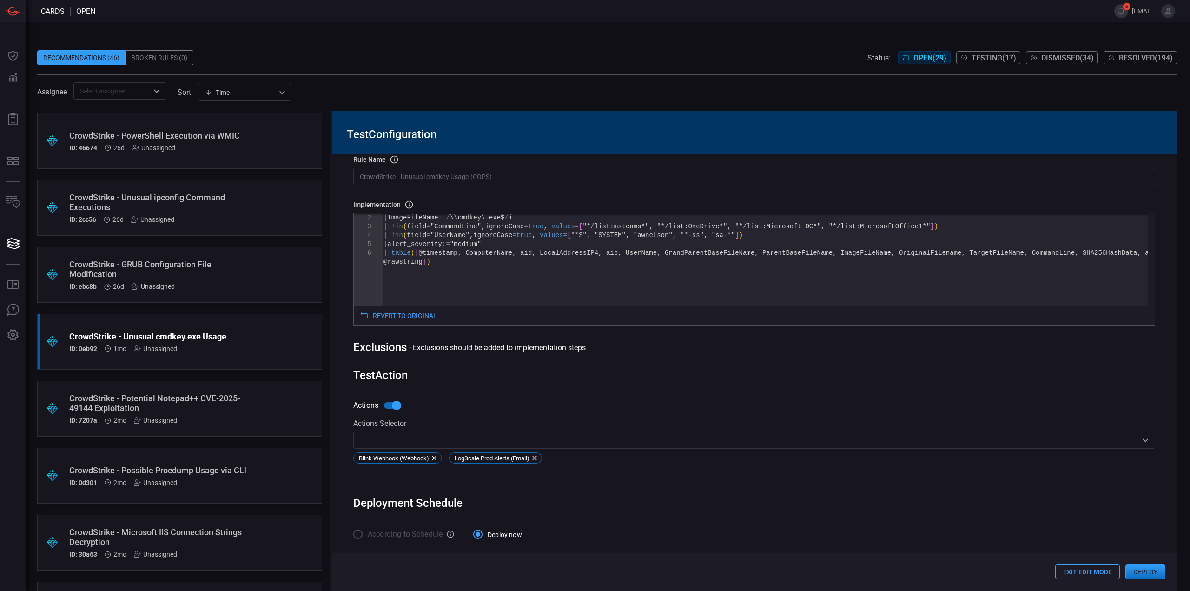
click at [1138, 571] on button "Deploy" at bounding box center [1145, 571] width 40 height 15
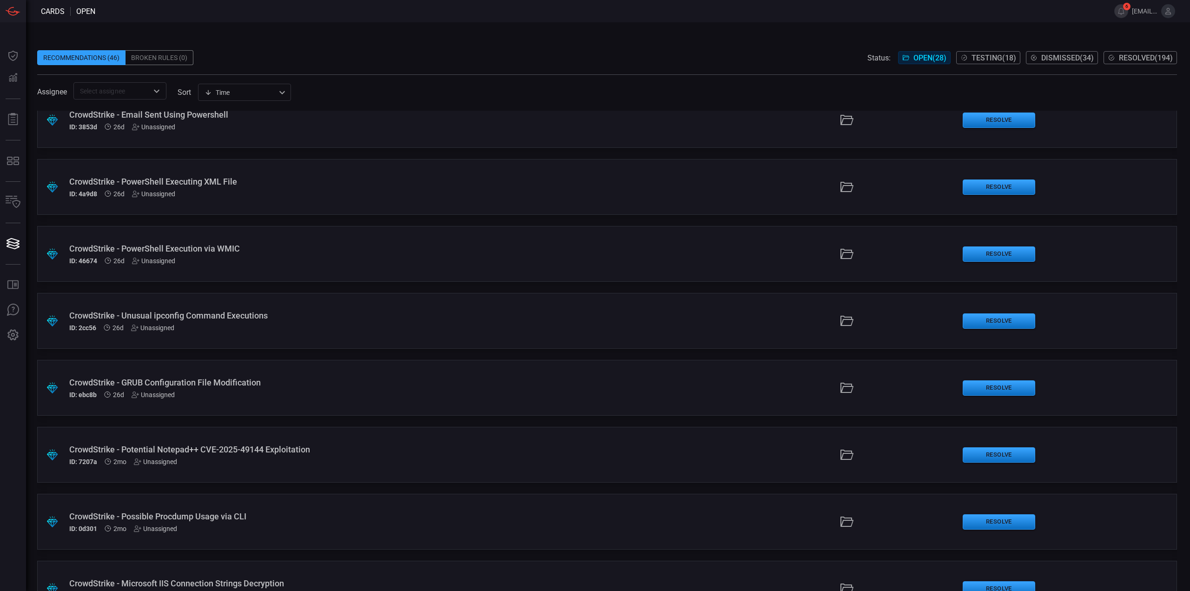
scroll to position [1022, 0]
click at [242, 398] on div "ID: ebc8b 26d Unassigned" at bounding box center [291, 394] width 444 height 7
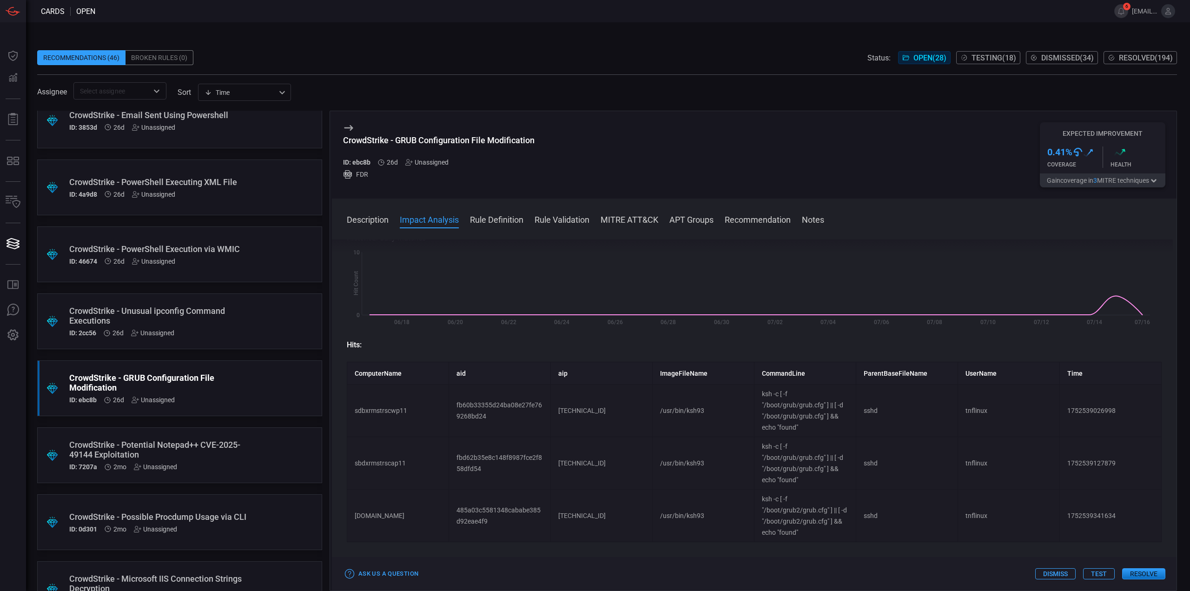
scroll to position [139, 0]
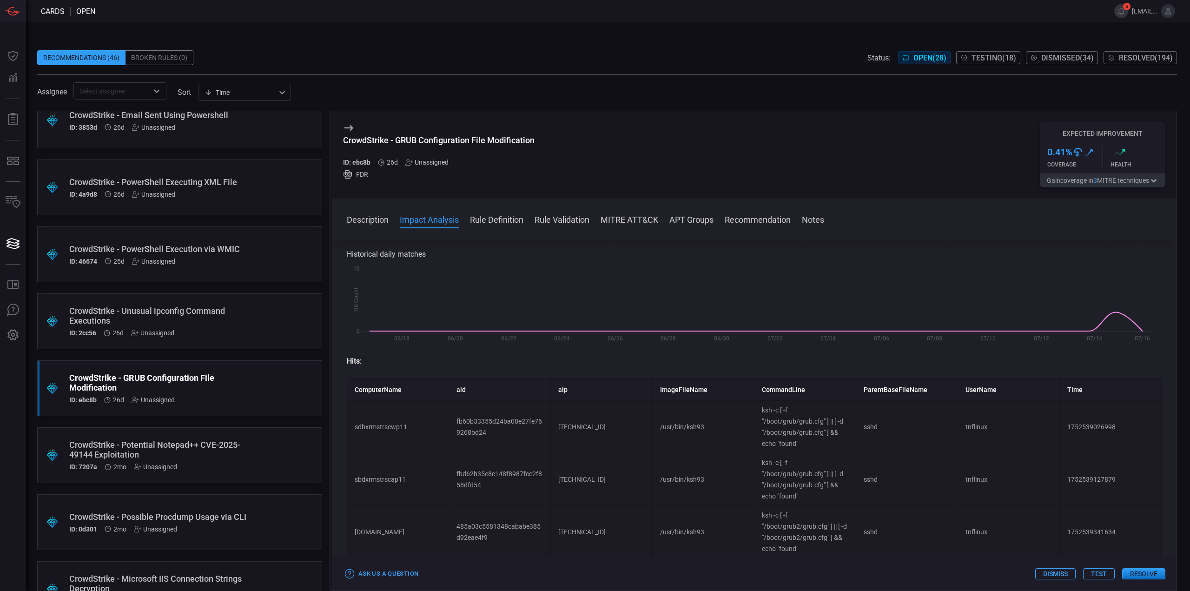
click at [256, 317] on div ".suggested_cards_icon{fill:url(#suggested_cards_icon);} CrowdStrike - Unusual i…" at bounding box center [179, 321] width 285 height 56
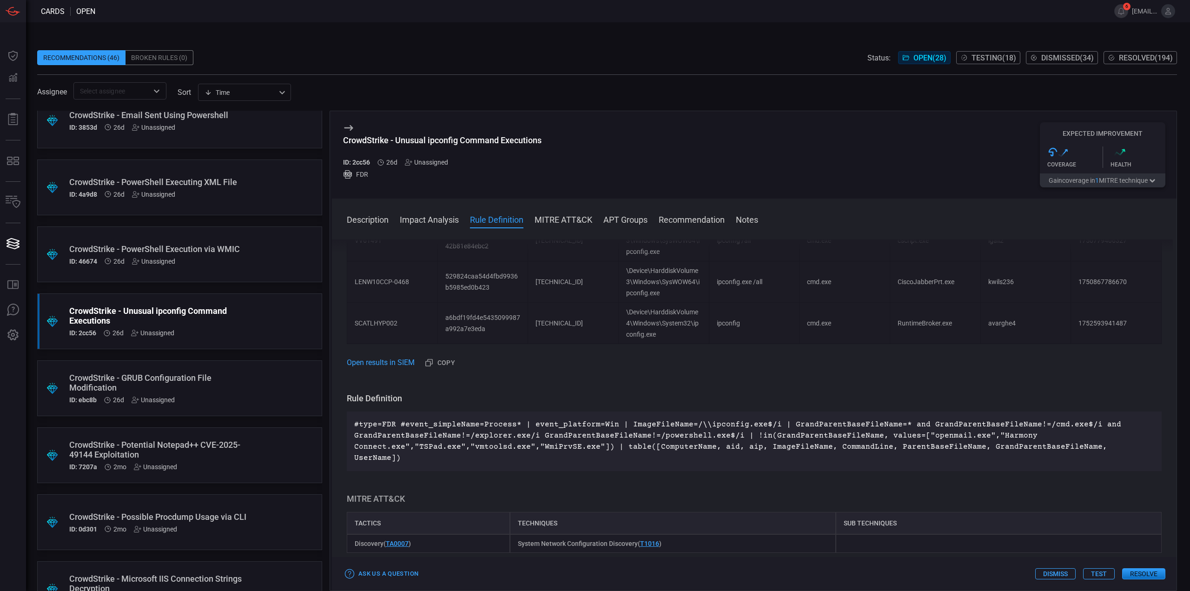
scroll to position [325, 0]
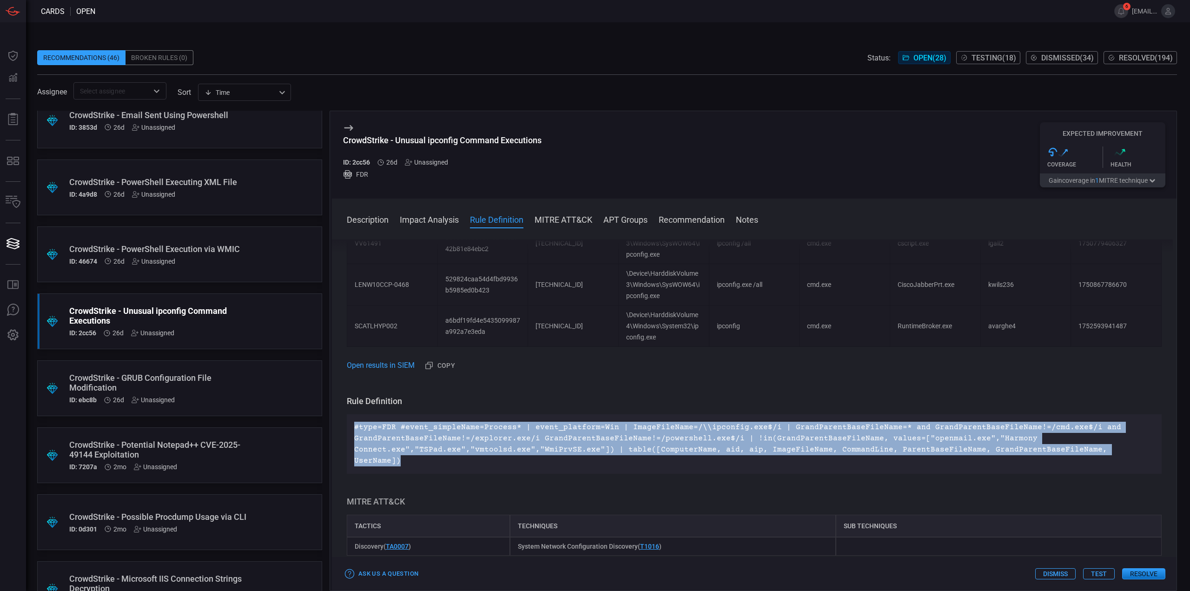
drag, startPoint x: 1126, startPoint y: 448, endPoint x: 372, endPoint y: 375, distance: 757.7
click at [349, 426] on div "#type=FDR #event_simpleName=Process* | event_platform=Win | ImageFileName=/\\ip…" at bounding box center [754, 443] width 815 height 59
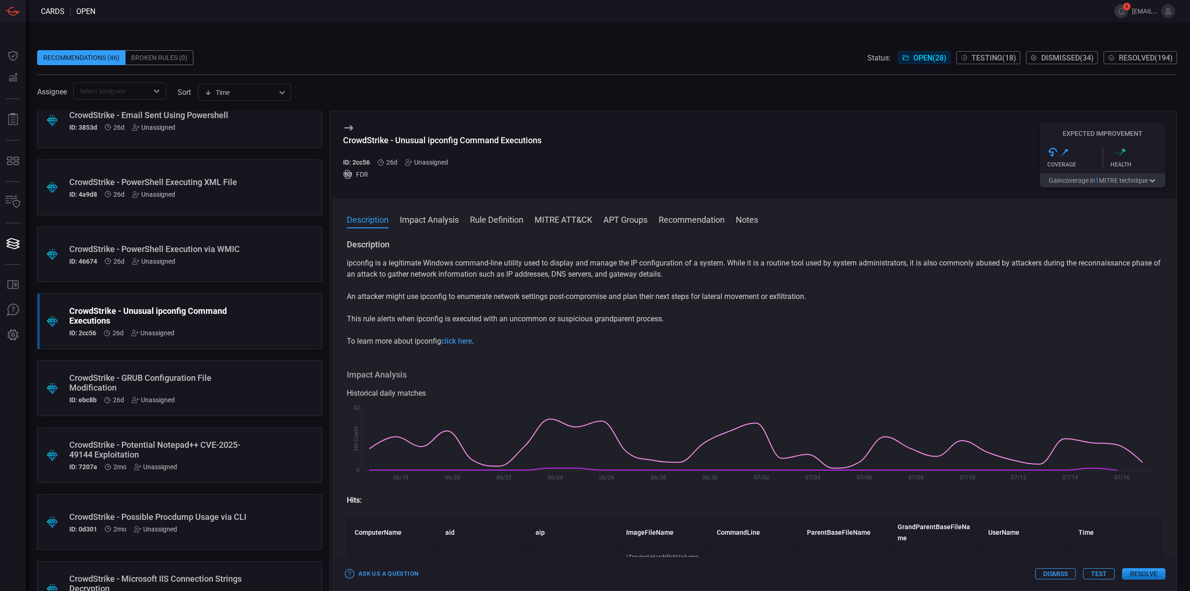
scroll to position [0, 0]
click at [1045, 575] on button "Dismiss" at bounding box center [1055, 573] width 40 height 11
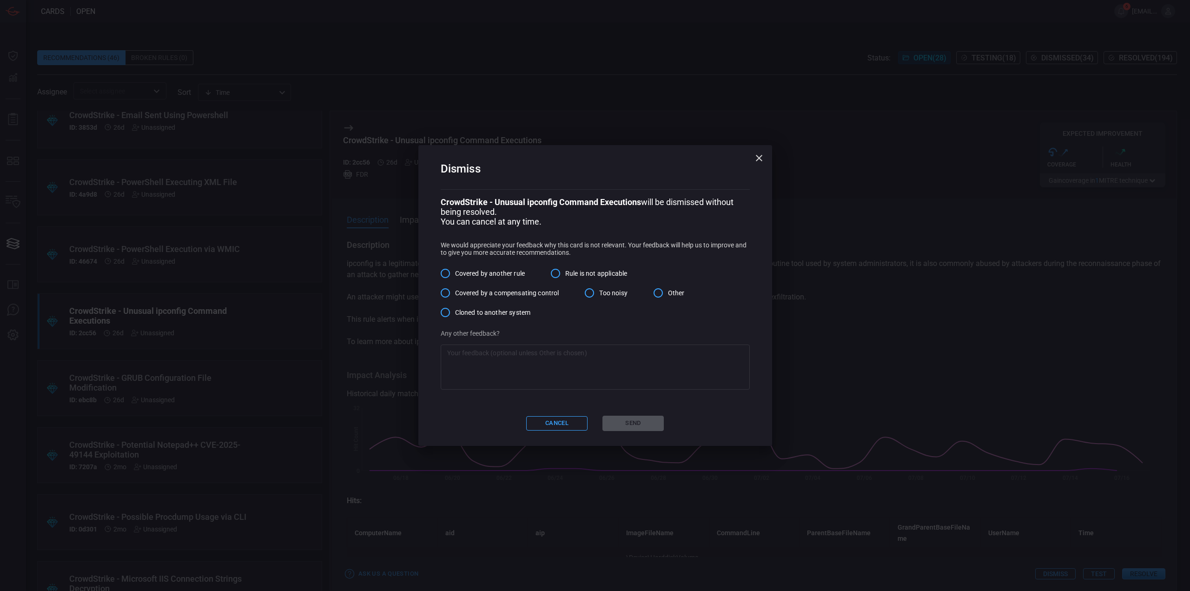
click at [572, 272] on span "Rule is not applicable" at bounding box center [596, 274] width 62 height 10
click at [565, 272] on input "Rule is not applicable" at bounding box center [556, 273] width 20 height 20
click at [575, 427] on button "Cancel" at bounding box center [556, 423] width 61 height 14
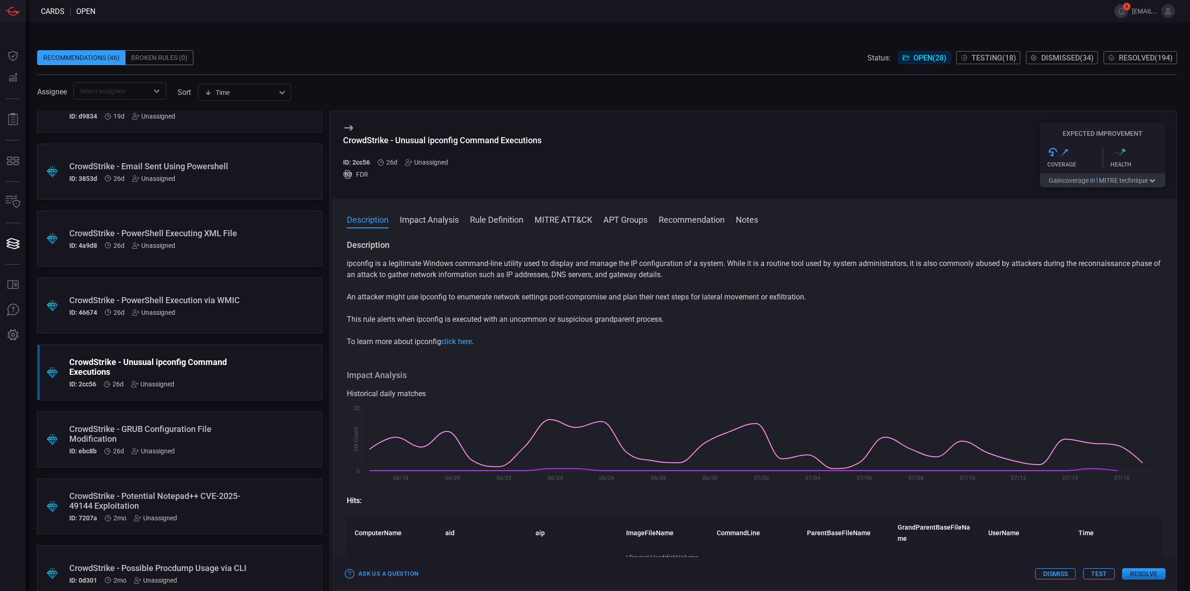
scroll to position [1022, 0]
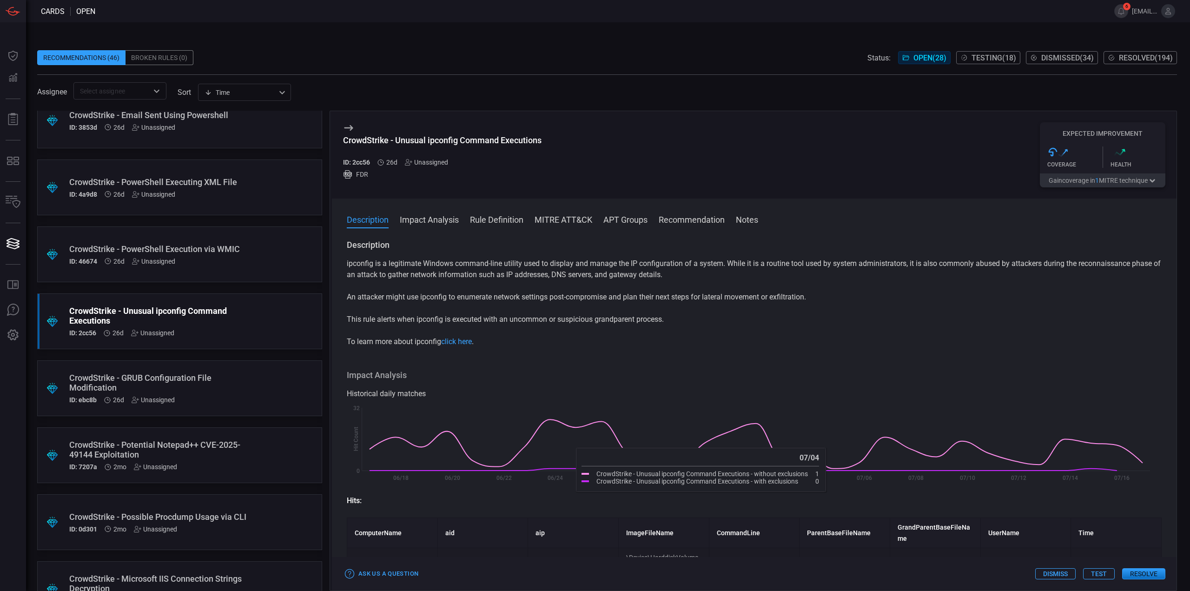
click at [1049, 571] on button "Dismiss" at bounding box center [1055, 573] width 40 height 11
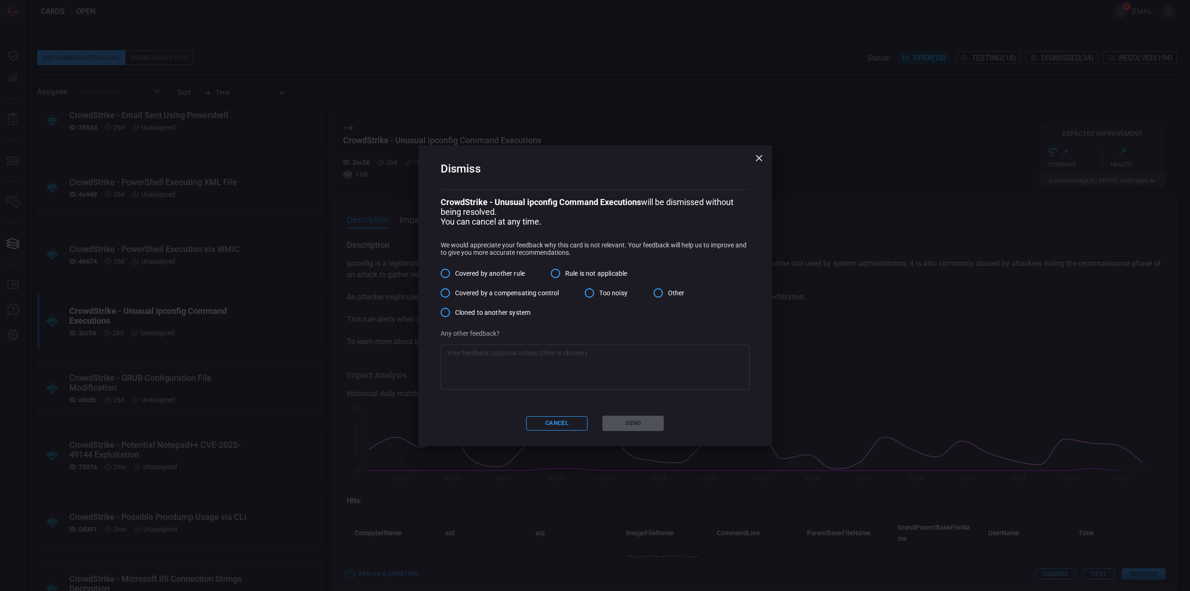
click at [597, 275] on span "Rule is not applicable" at bounding box center [596, 274] width 62 height 10
click at [565, 275] on input "Rule is not applicable" at bounding box center [556, 273] width 20 height 20
click at [642, 428] on button "Send" at bounding box center [632, 422] width 61 height 15
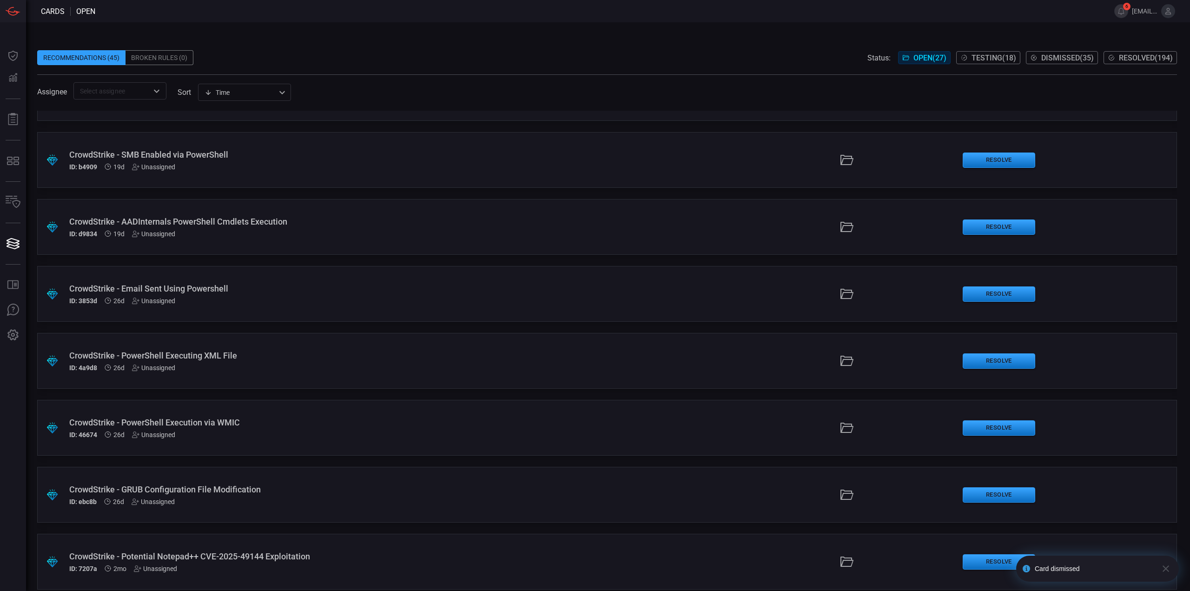
scroll to position [836, 0]
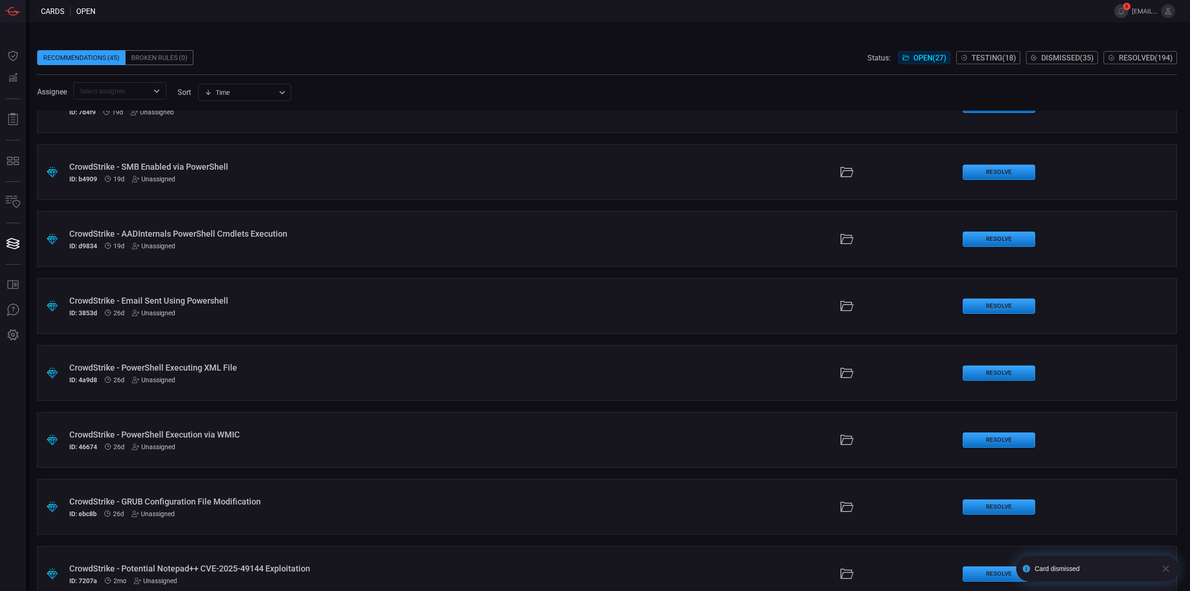
click at [287, 446] on div "ID: 46674 26d Unassigned" at bounding box center [291, 446] width 444 height 7
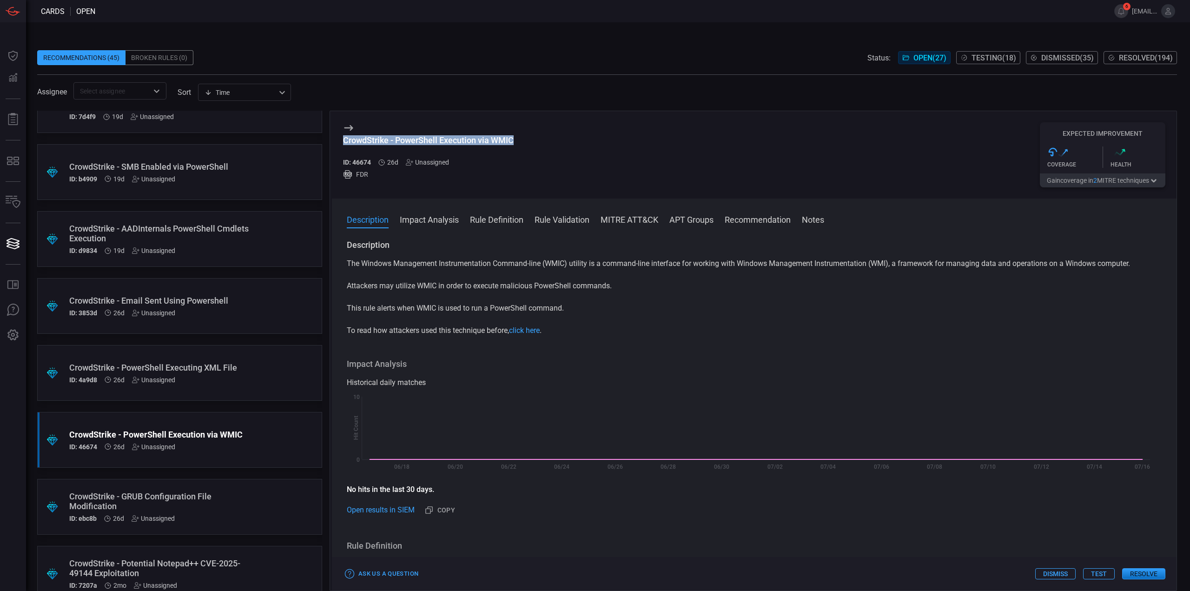
drag, startPoint x: 523, startPoint y: 139, endPoint x: 339, endPoint y: 141, distance: 184.0
click at [339, 141] on div "CrowdStrike - PowerShell Execution via WMIC ID: 46674 26d Unassigned FDR Expect…" at bounding box center [754, 154] width 844 height 87
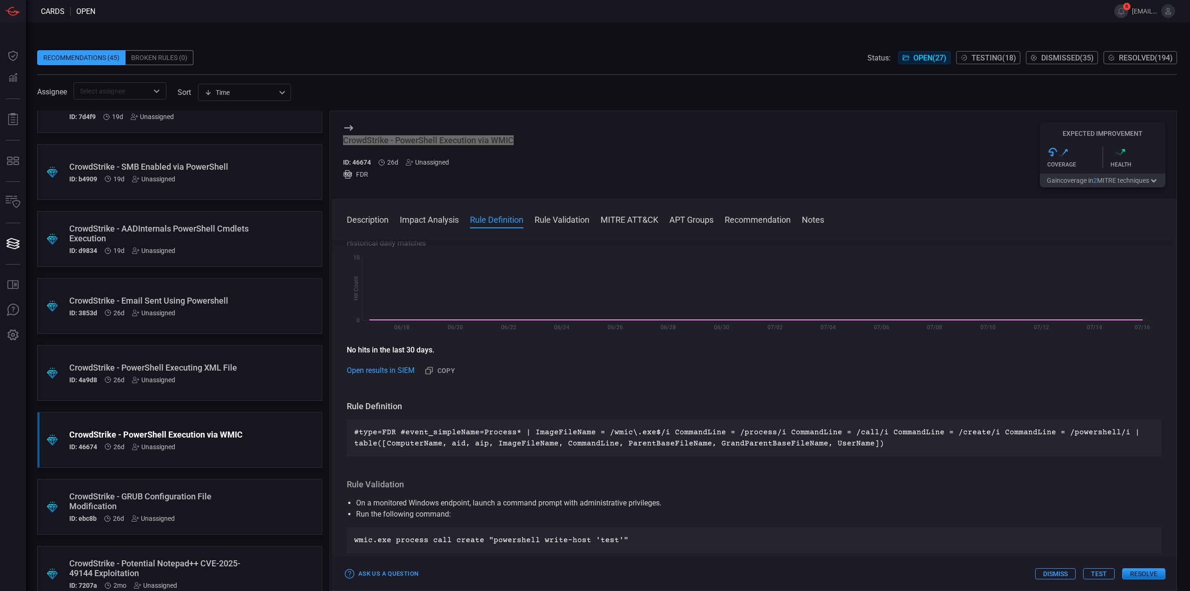
scroll to position [372, 0]
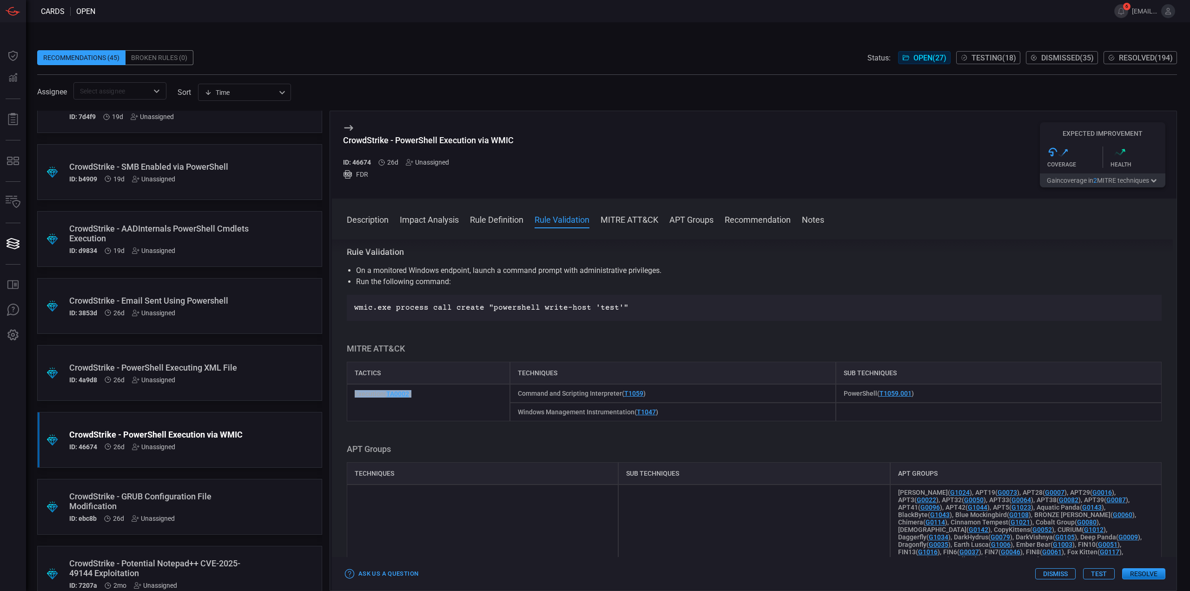
drag, startPoint x: 410, startPoint y: 395, endPoint x: 348, endPoint y: 395, distance: 61.8
click at [348, 395] on div "Execution ( TA0002 )" at bounding box center [428, 402] width 163 height 37
drag, startPoint x: 670, startPoint y: 391, endPoint x: 517, endPoint y: 393, distance: 152.4
click at [517, 393] on div "Command and Scripting Interpreter ( T1059 )" at bounding box center [673, 393] width 326 height 19
drag, startPoint x: 667, startPoint y: 415, endPoint x: 516, endPoint y: 412, distance: 151.5
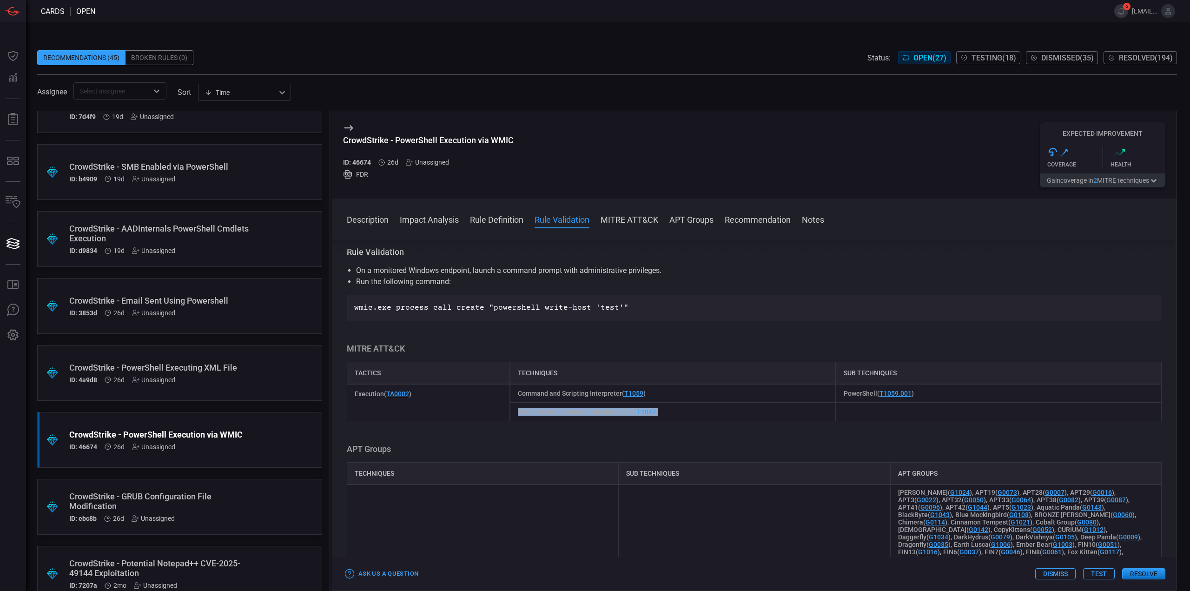
click at [516, 412] on div "Windows Management Instrumentation ( T1047 )" at bounding box center [673, 411] width 326 height 19
click at [678, 444] on h3 "APT Groups" at bounding box center [754, 448] width 815 height 11
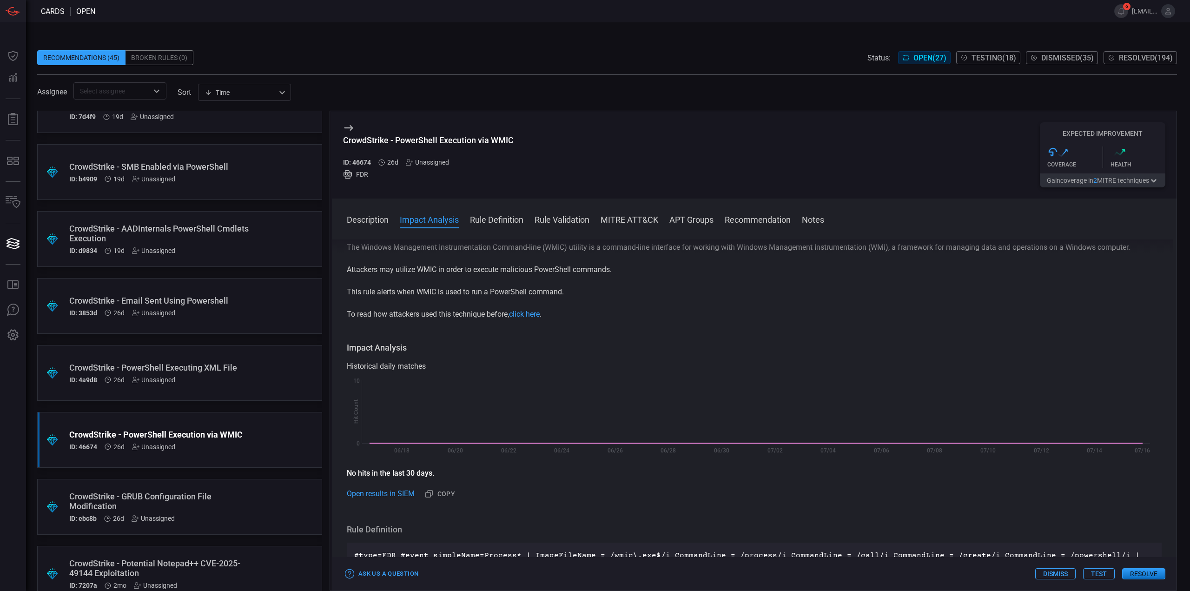
scroll to position [0, 0]
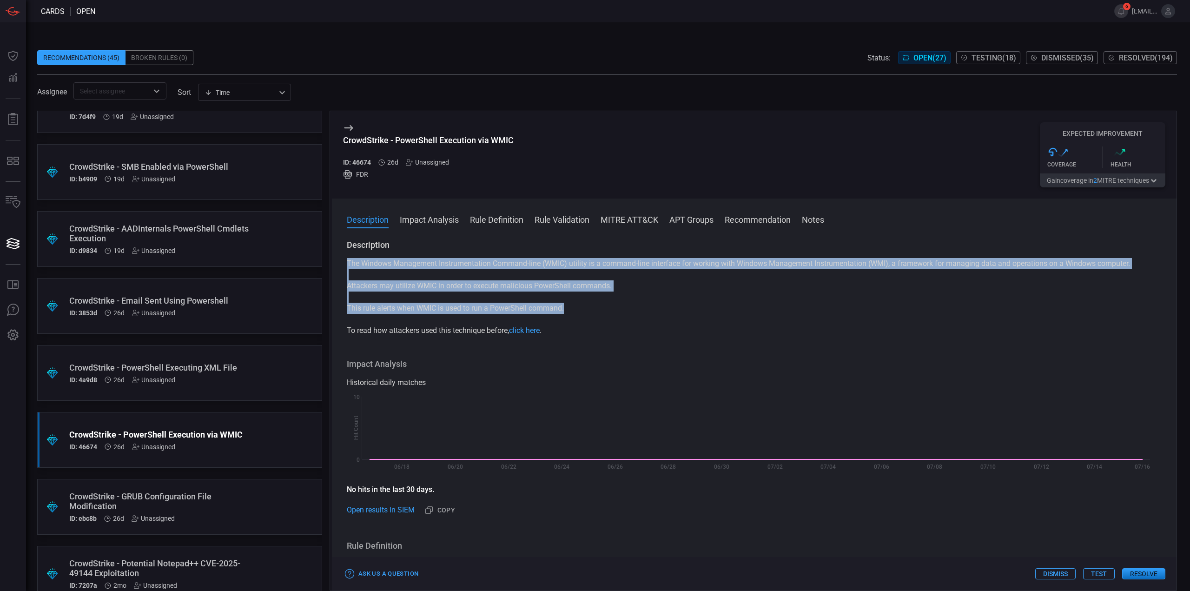
drag, startPoint x: 571, startPoint y: 308, endPoint x: 347, endPoint y: 262, distance: 228.1
click at [347, 262] on div "The Windows Management Instrumentation Command-line (WMIC) utility is a command…" at bounding box center [754, 297] width 815 height 78
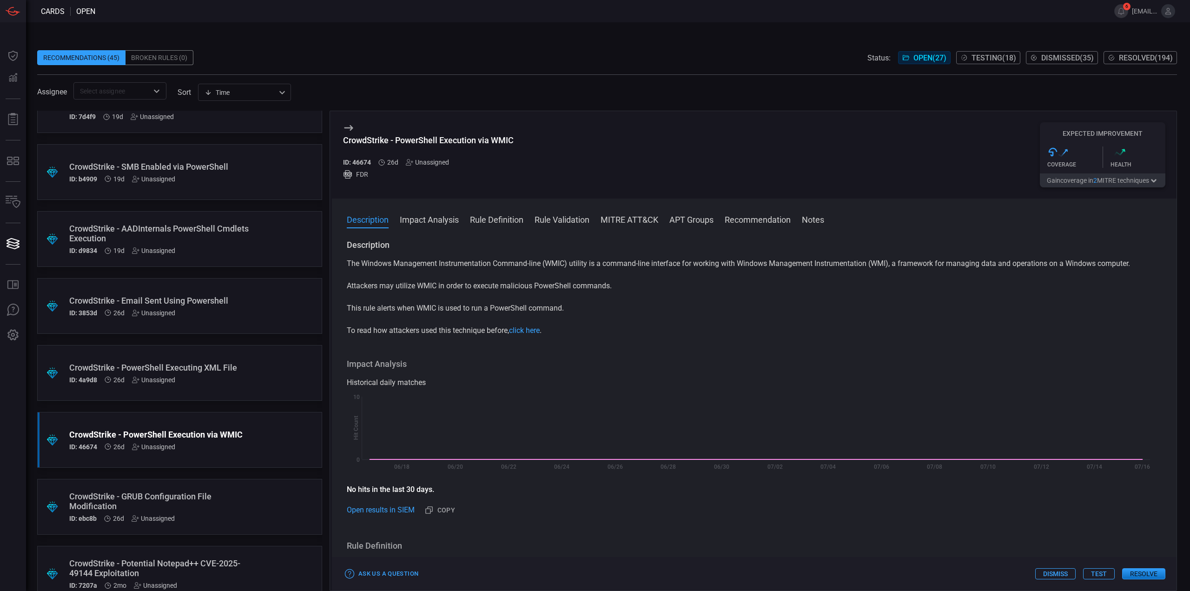
click at [612, 345] on div "Description The Windows Management Instrumentation Command-line (WMIC) utility …" at bounding box center [754, 413] width 844 height 348
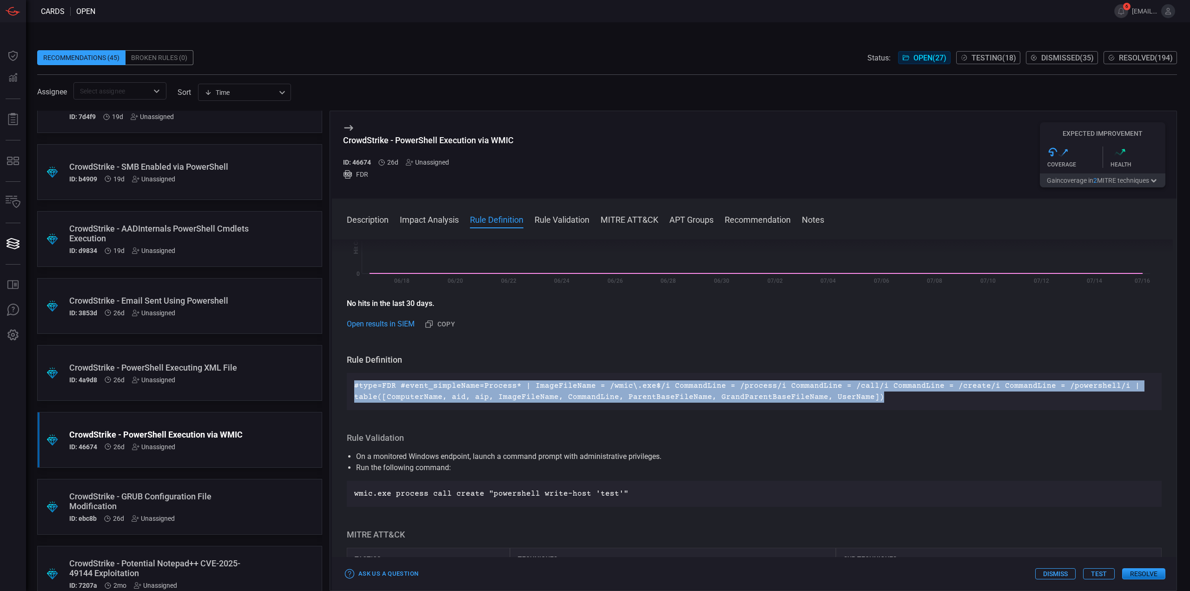
drag, startPoint x: 869, startPoint y: 399, endPoint x: 394, endPoint y: 243, distance: 500.7
click at [347, 382] on div "#type=FDR #event_simpleName=Process* | ImageFileName = /wmic\.exe$/i CommandLin…" at bounding box center [754, 391] width 815 height 37
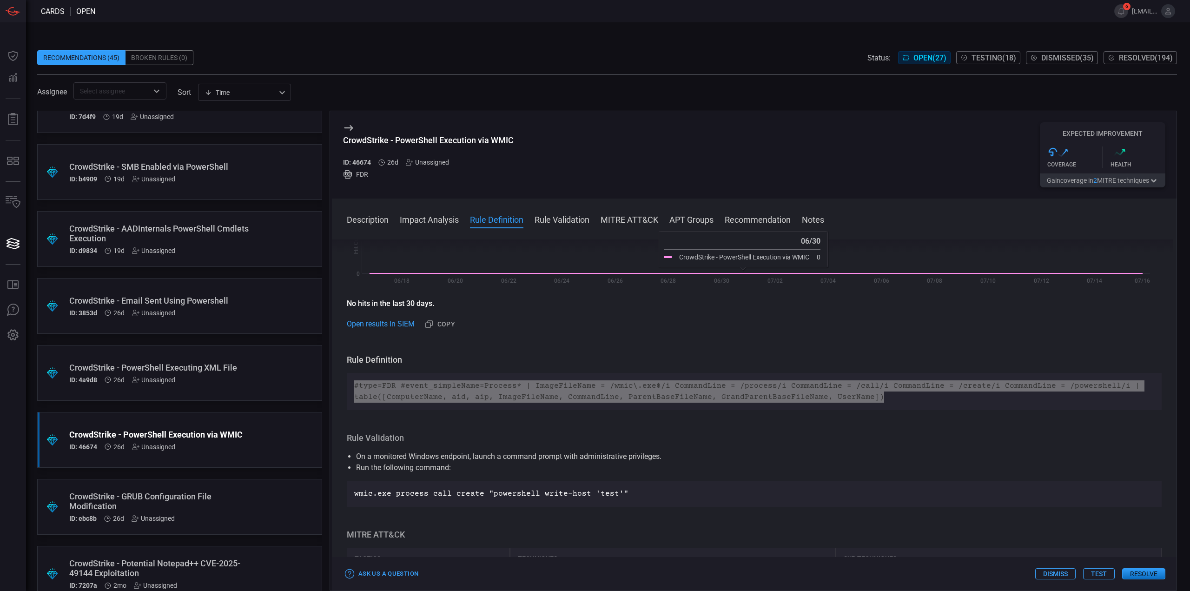
scroll to position [0, 0]
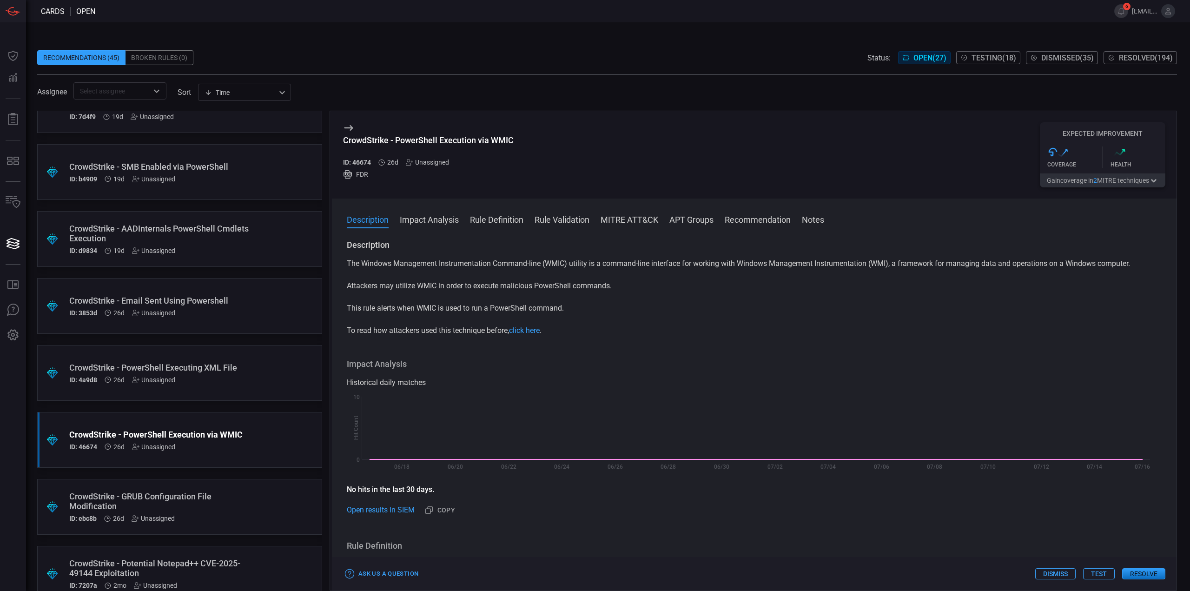
click at [1092, 567] on div "Ask Us a Question Dismiss Test Resolve" at bounding box center [754, 573] width 844 height 33
click at [1108, 576] on button "Test" at bounding box center [1099, 573] width 32 height 11
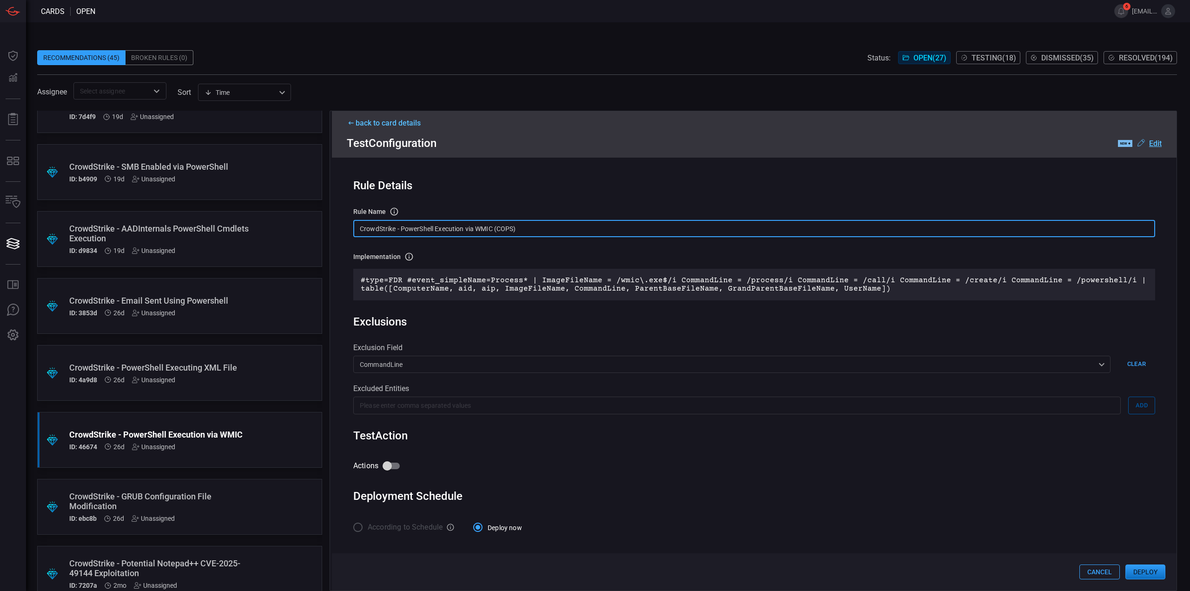
drag, startPoint x: 534, startPoint y: 228, endPoint x: 299, endPoint y: 220, distance: 235.3
click at [299, 220] on div ".suggested_cards_icon{fill:url(#suggested_cards_icon);} CrowdStrike - CMD Missi…" at bounding box center [606, 351] width 1139 height 480
click at [1155, 145] on u "Edit" at bounding box center [1155, 143] width 13 height 9
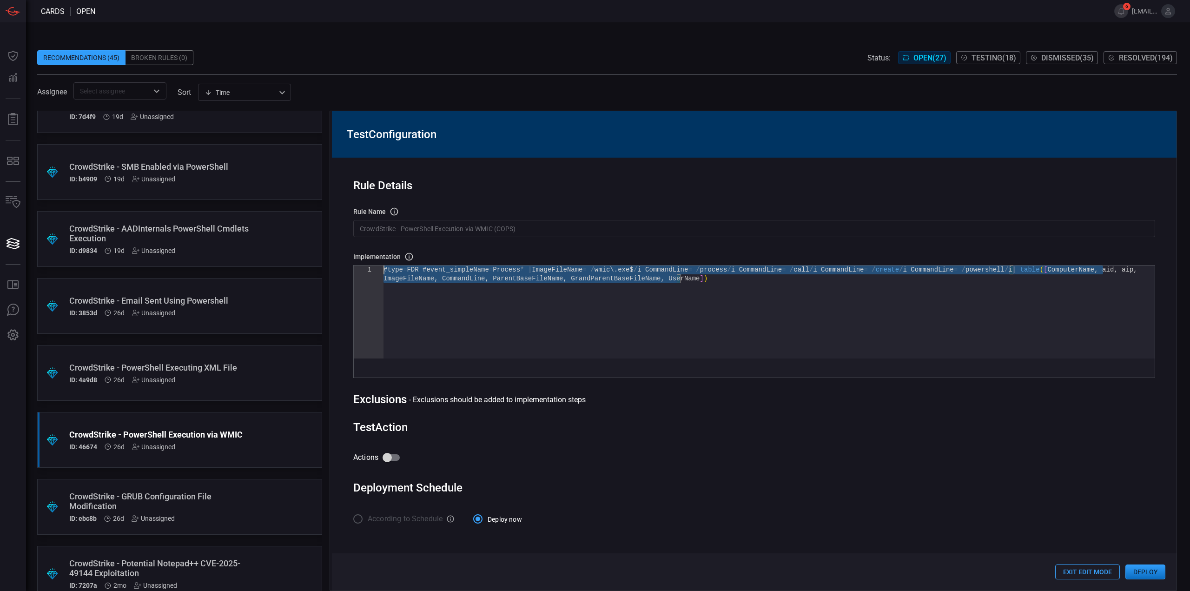
drag, startPoint x: 709, startPoint y: 276, endPoint x: 249, endPoint y: 204, distance: 465.6
click at [383, 265] on div "#type = FDR #event_simpleName = Process * | ImageFileName = / wmic\ . exe$ / i …" at bounding box center [768, 316] width 771 height 102
type textarea "#type=FDR #event_simpleName=Process* | ImageFileName = /wmic\.exe$/i CommandLin…"
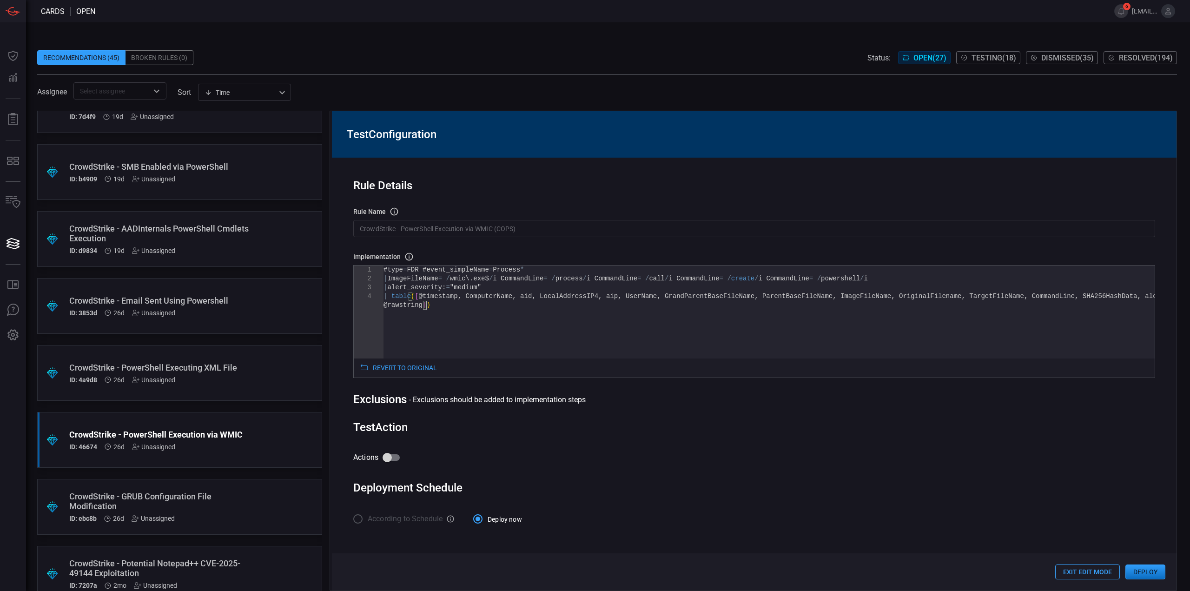
click at [391, 453] on input "Actions" at bounding box center [387, 457] width 53 height 18
checkbox input "true"
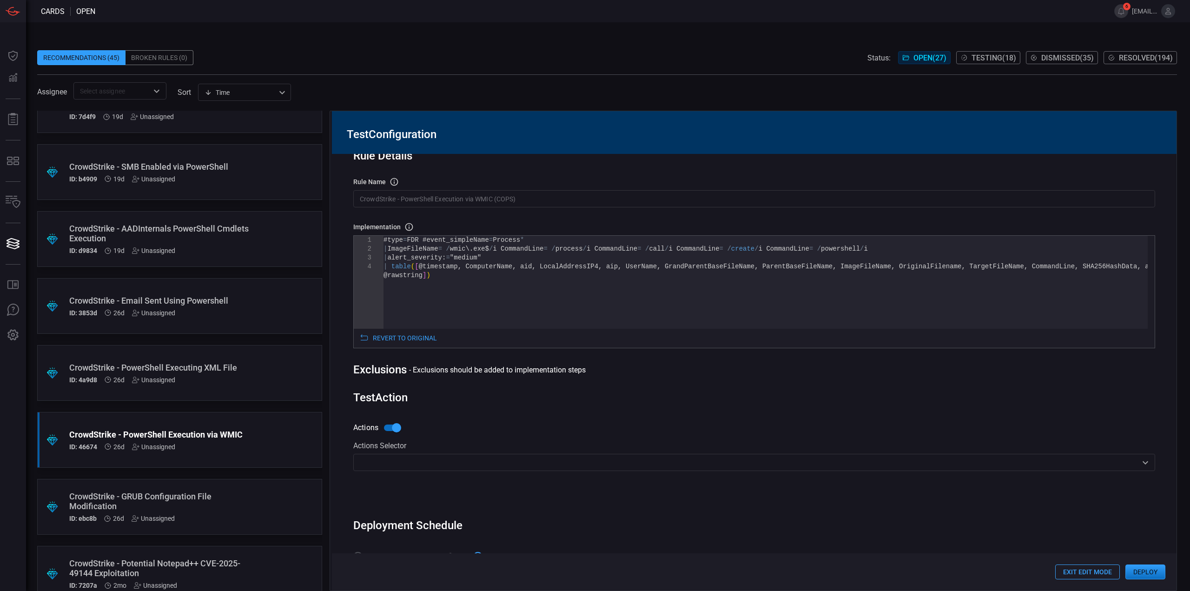
scroll to position [50, 0]
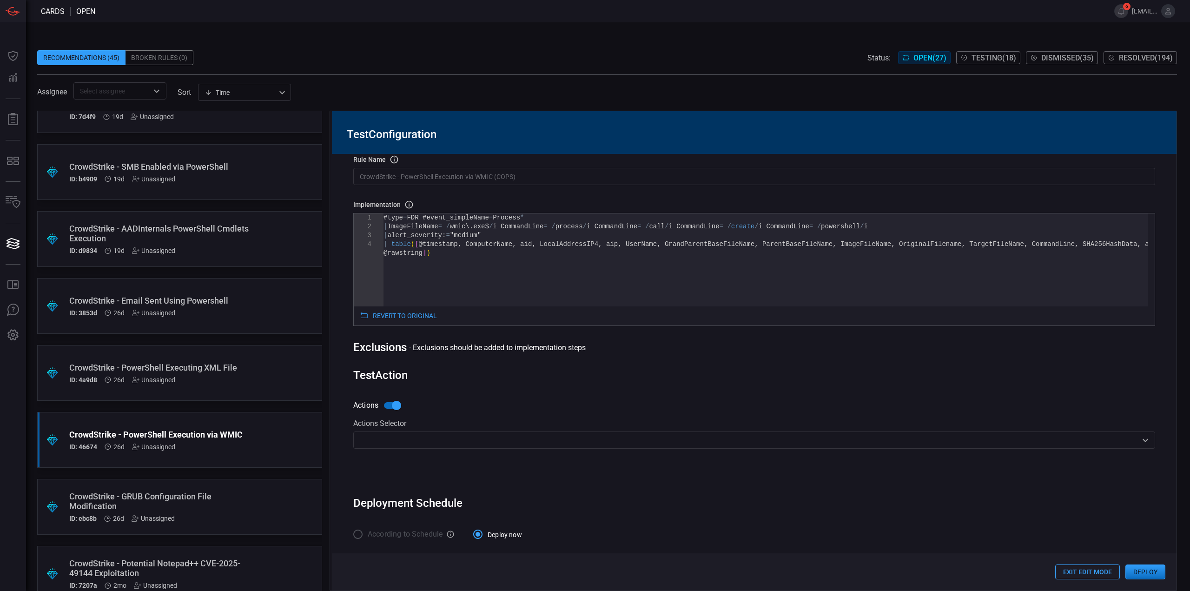
click at [425, 454] on div "Actions Selector ​" at bounding box center [754, 450] width 802 height 63
click at [429, 445] on input "text" at bounding box center [746, 440] width 781 height 12
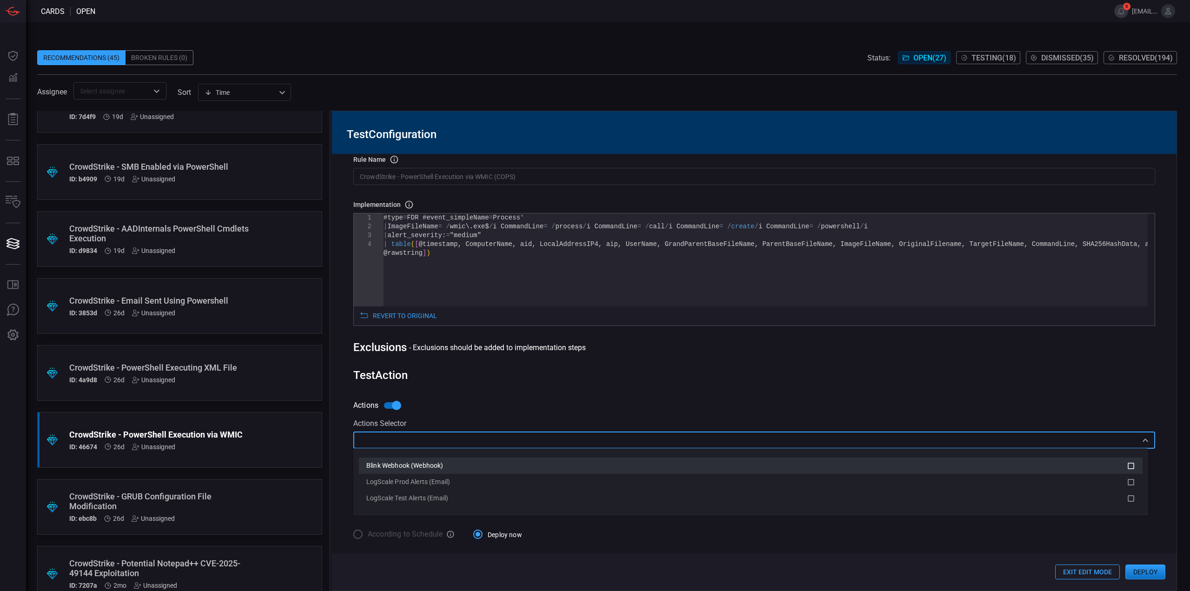
click at [430, 469] on span "Blink Webhook (Webhook)" at bounding box center [404, 464] width 77 height 7
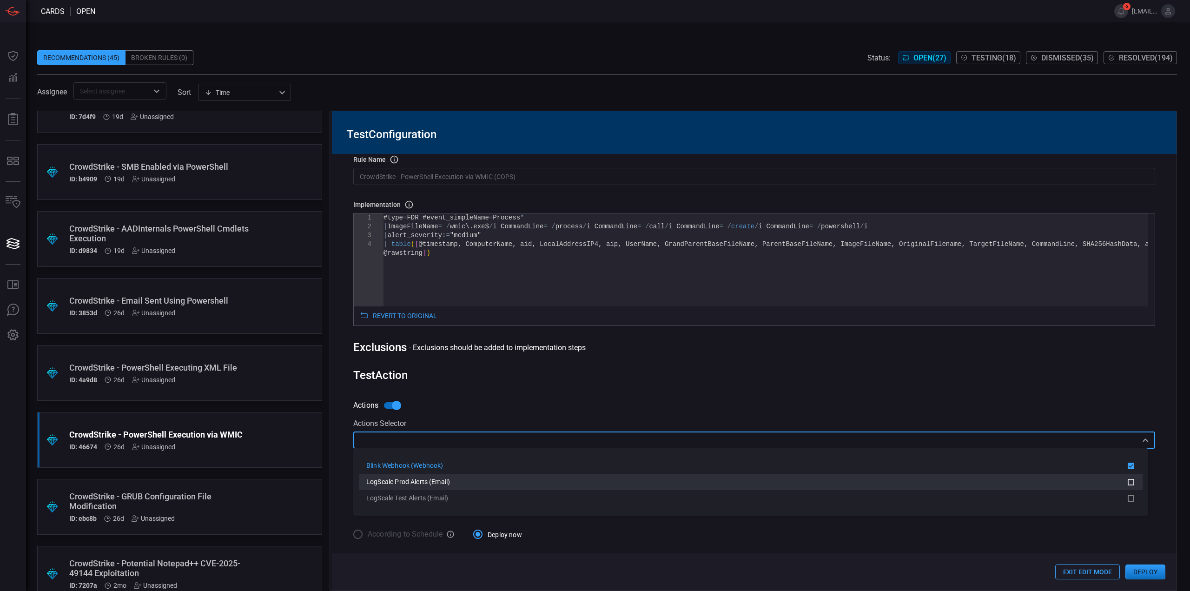
click at [435, 484] on span "LogScale Prod Alerts (Email)" at bounding box center [408, 481] width 84 height 7
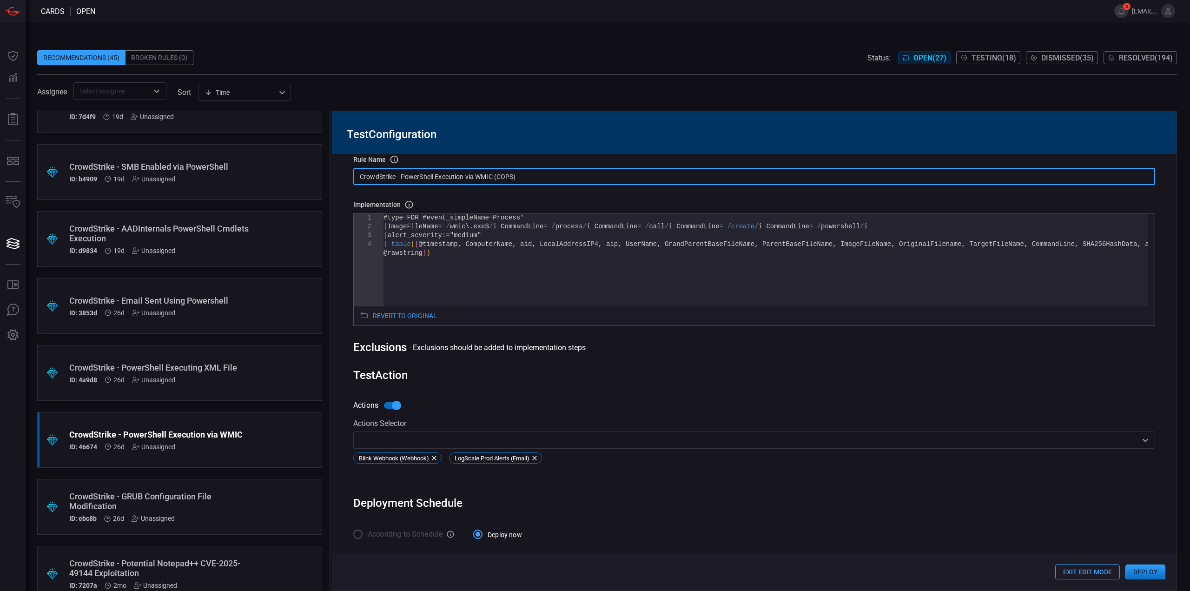
drag, startPoint x: 542, startPoint y: 173, endPoint x: 316, endPoint y: 164, distance: 226.0
click at [315, 164] on div ".suggested_cards_icon{fill:url(#suggested_cards_icon);} CrowdStrike - CMD Missi…" at bounding box center [606, 351] width 1139 height 480
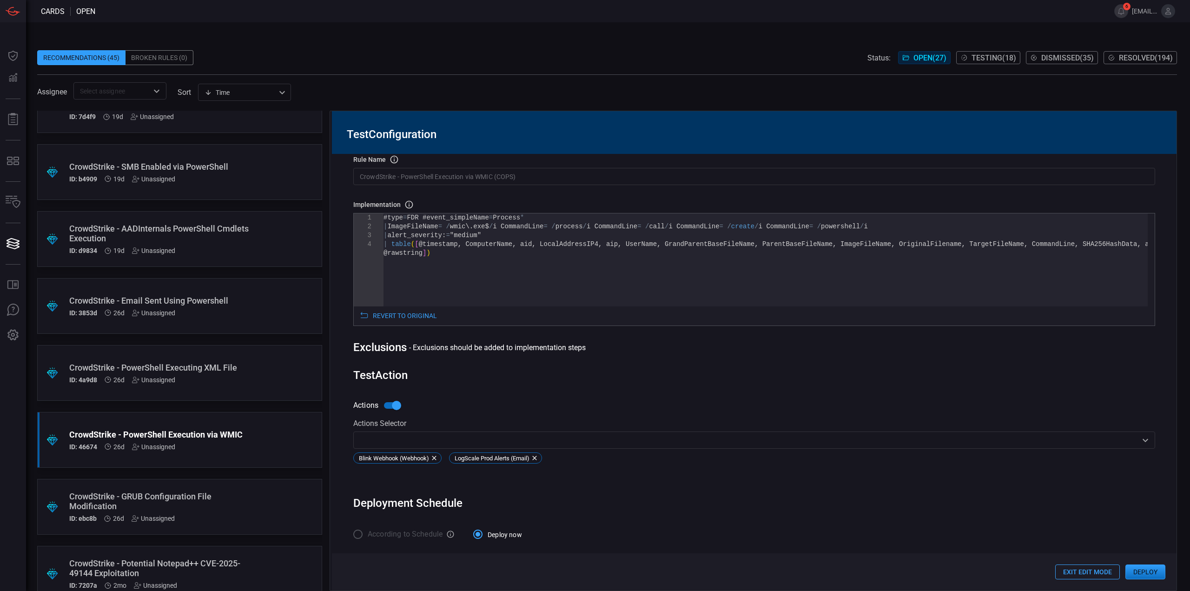
click at [548, 176] on input "CrowdStrike - PowerShell Execution via WMIC (COPS)" at bounding box center [754, 176] width 802 height 17
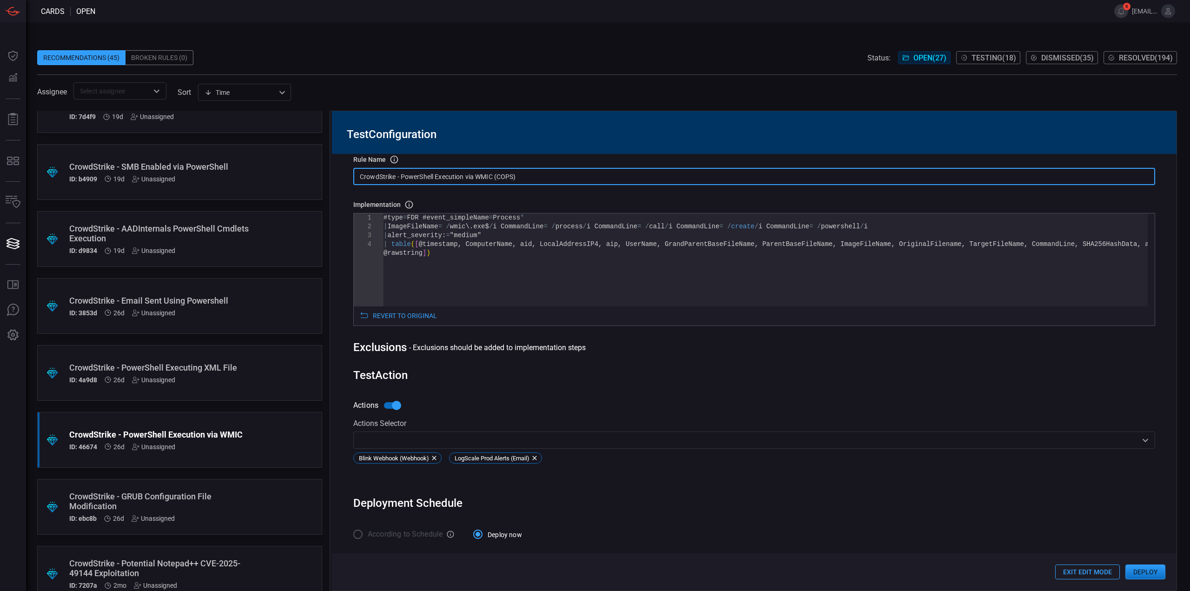
drag, startPoint x: 540, startPoint y: 177, endPoint x: 355, endPoint y: 173, distance: 185.9
click at [355, 173] on input "CrowdStrike - PowerShell Execution via WMIC (COPS)" at bounding box center [754, 176] width 802 height 17
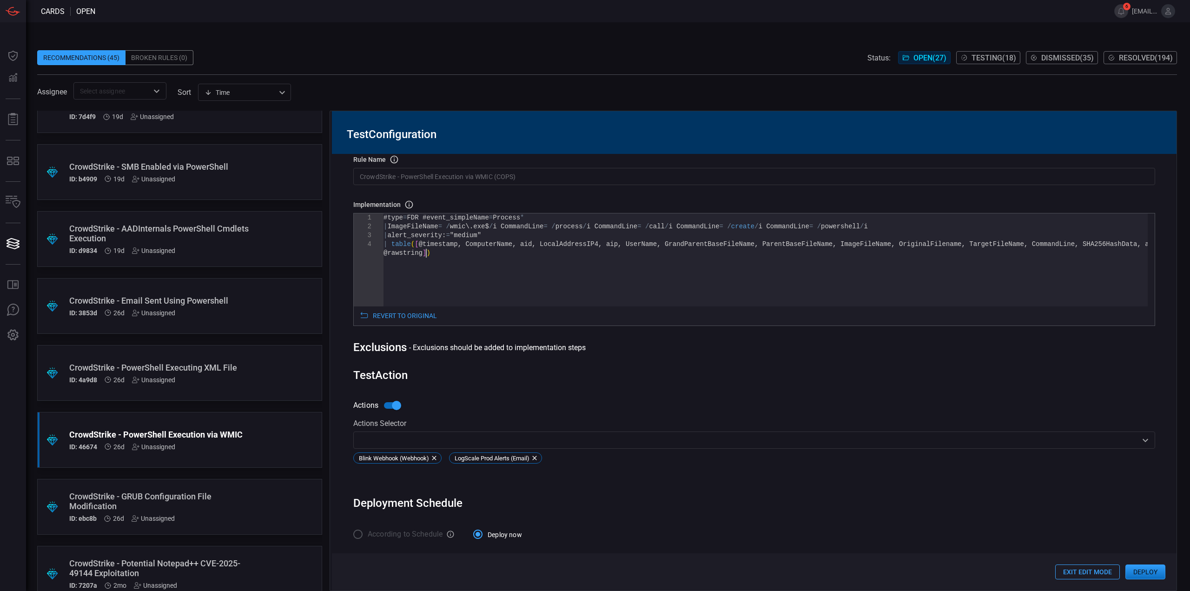
click at [448, 255] on div "#type = FDR #event_simpleName = Process * | ImageFileName = / wmic\ . exe$ / i …" at bounding box center [765, 277] width 764 height 128
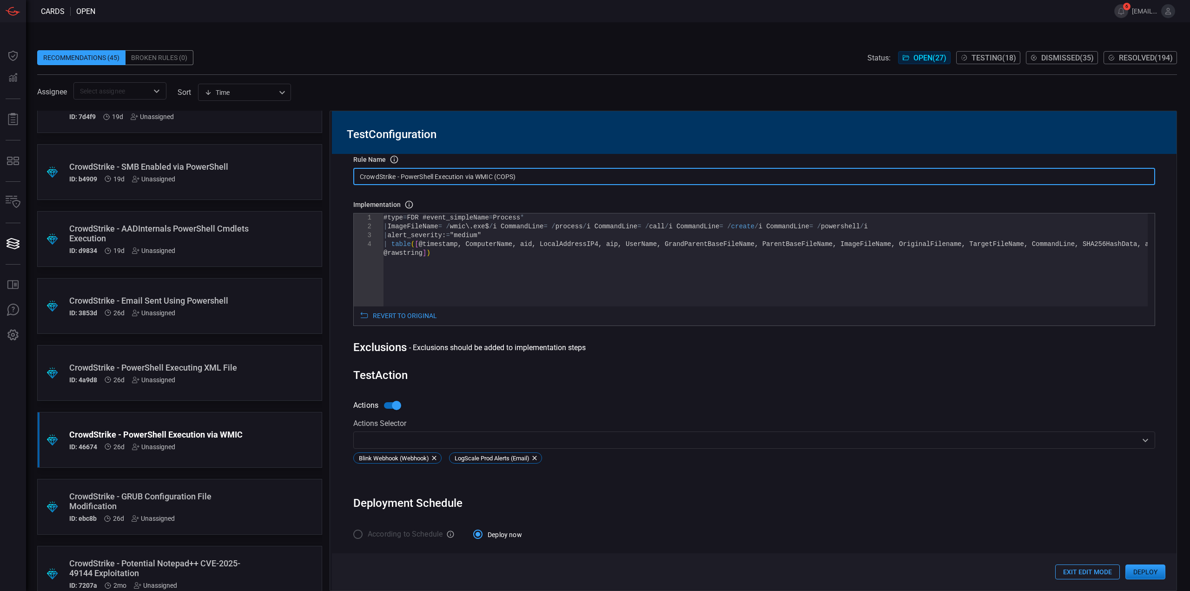
drag, startPoint x: 521, startPoint y: 176, endPoint x: 344, endPoint y: 179, distance: 177.5
click at [344, 179] on div "Rule Details rule Name Name of the rule that will be created in the SIEM. Crowd…" at bounding box center [754, 372] width 844 height 436
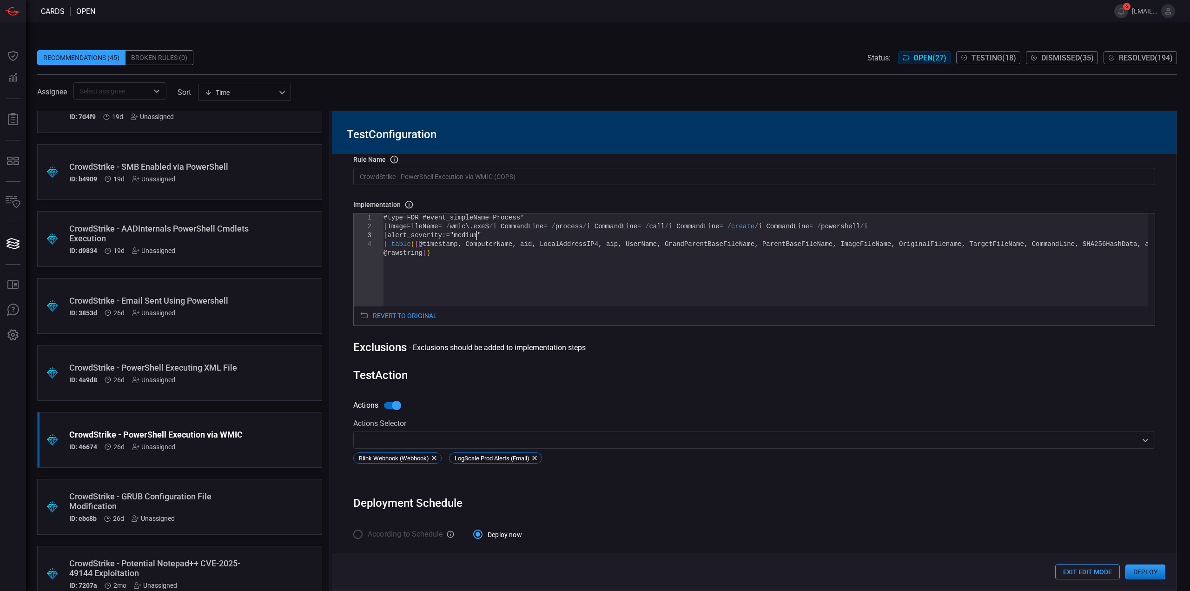
click at [520, 238] on div "#type = FDR #event_simpleName = Process * | ImageFileName = / wmic\ . exe$ / i …" at bounding box center [765, 277] width 764 height 128
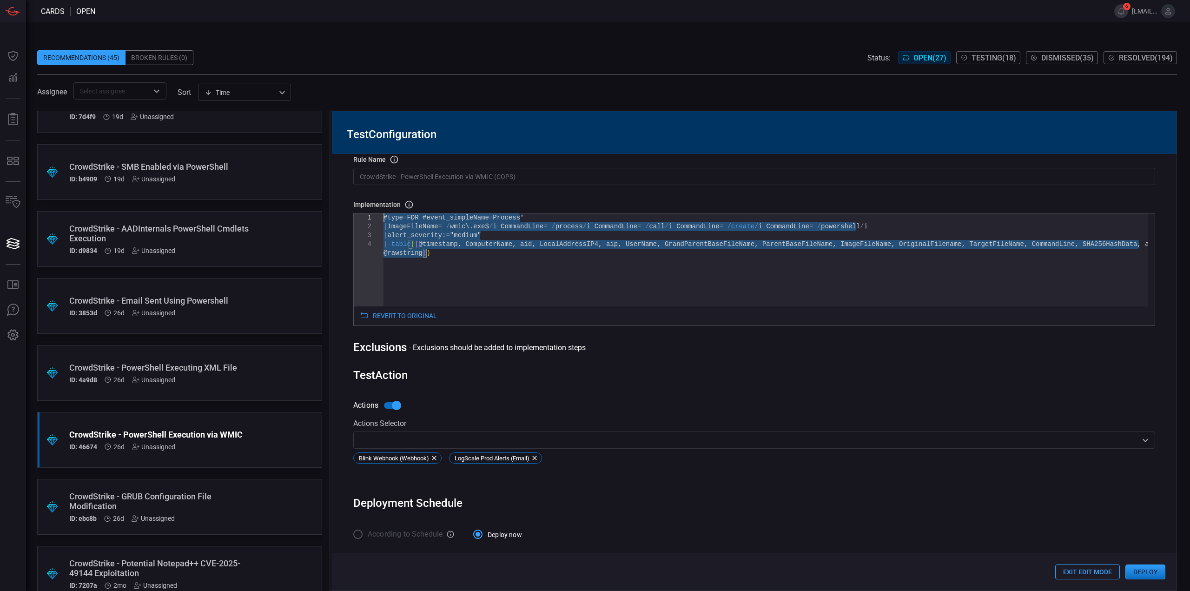
drag, startPoint x: 483, startPoint y: 267, endPoint x: 341, endPoint y: 176, distance: 168.9
click at [383, 213] on div "#type = FDR #event_simpleName = Process * | ImageFileName = / wmic\ . exe$ / i …" at bounding box center [765, 277] width 764 height 128
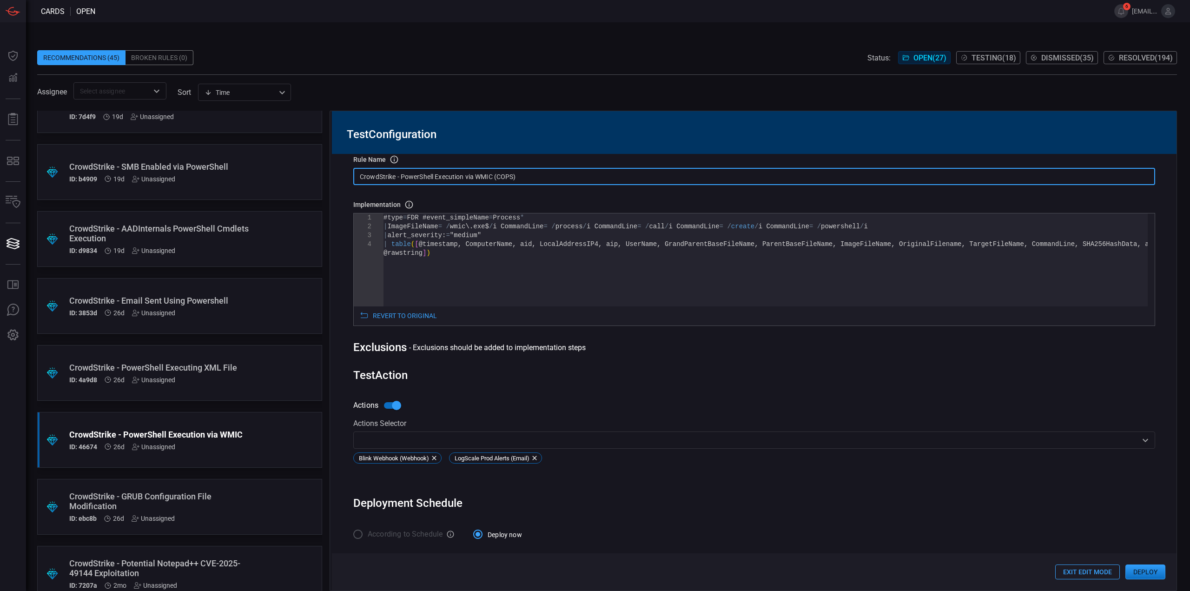
drag, startPoint x: 537, startPoint y: 174, endPoint x: 320, endPoint y: 170, distance: 217.0
click at [303, 166] on div ".suggested_cards_icon{fill:url(#suggested_cards_icon);} CrowdStrike - CMD Missi…" at bounding box center [606, 351] width 1139 height 480
click at [1152, 576] on button "Deploy" at bounding box center [1145, 571] width 40 height 15
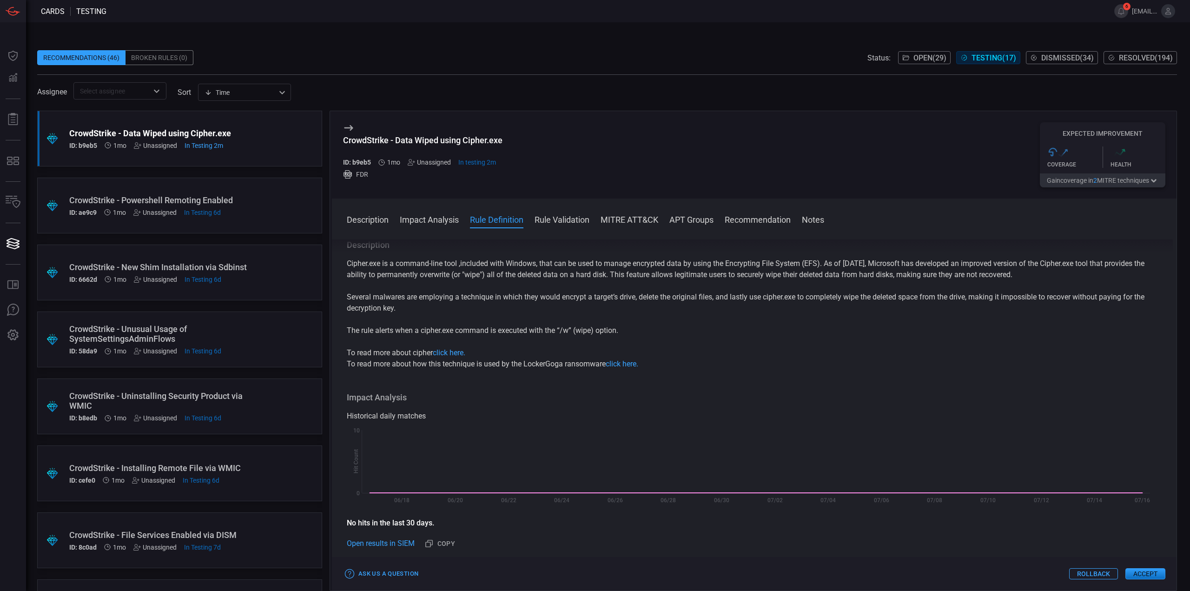
scroll to position [325, 0]
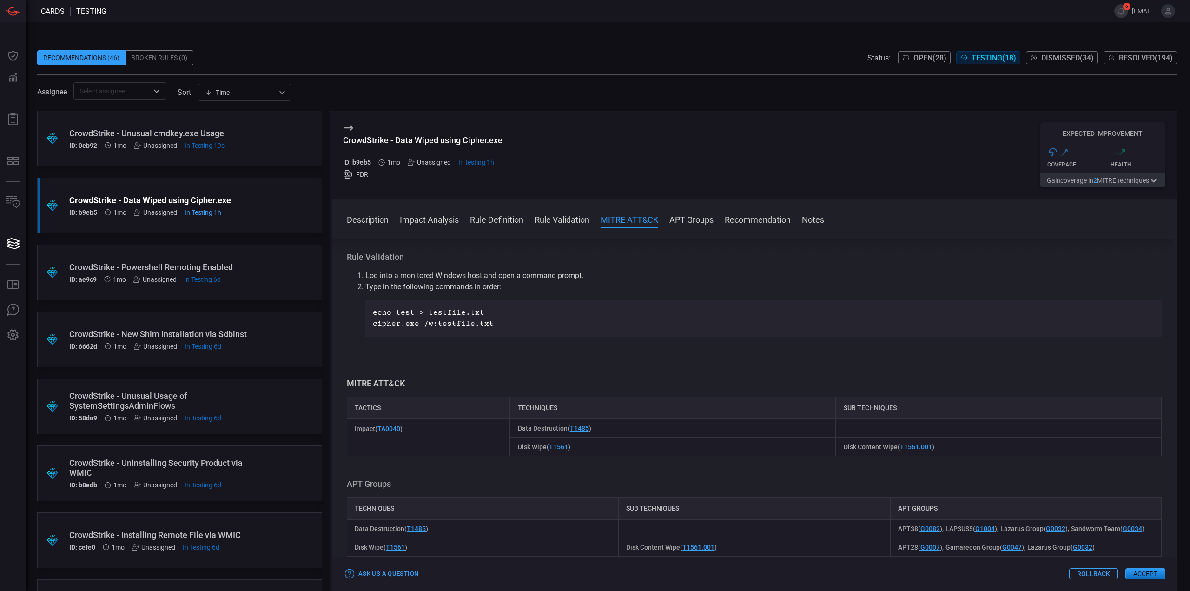
scroll to position [279, 0]
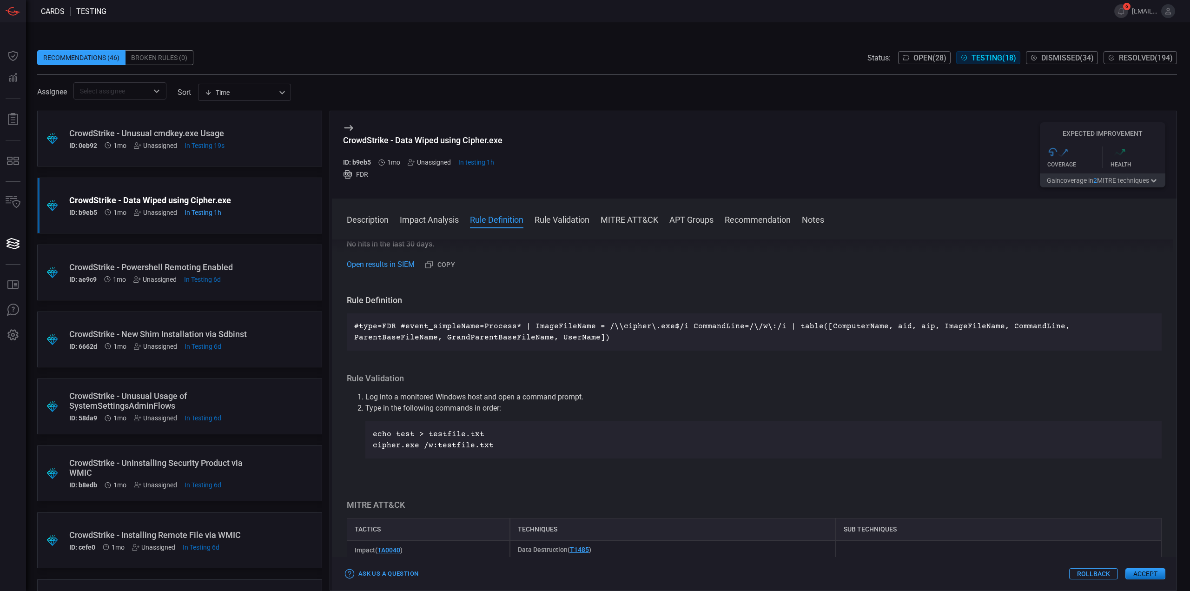
click at [215, 147] on span "In Testing 19s" at bounding box center [204, 145] width 40 height 7
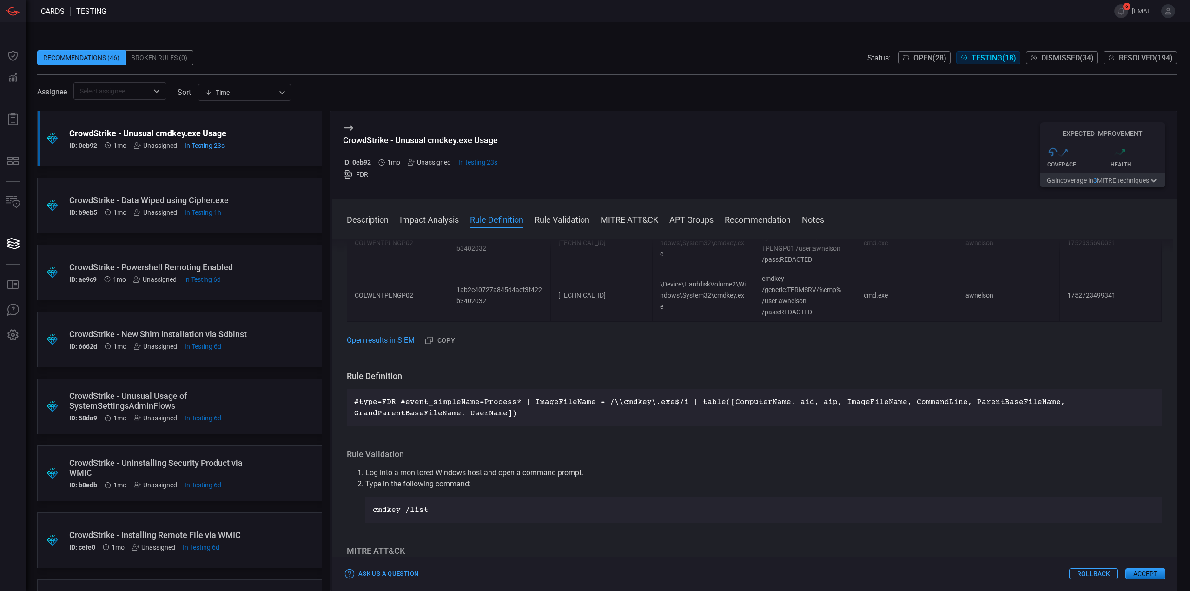
scroll to position [558, 0]
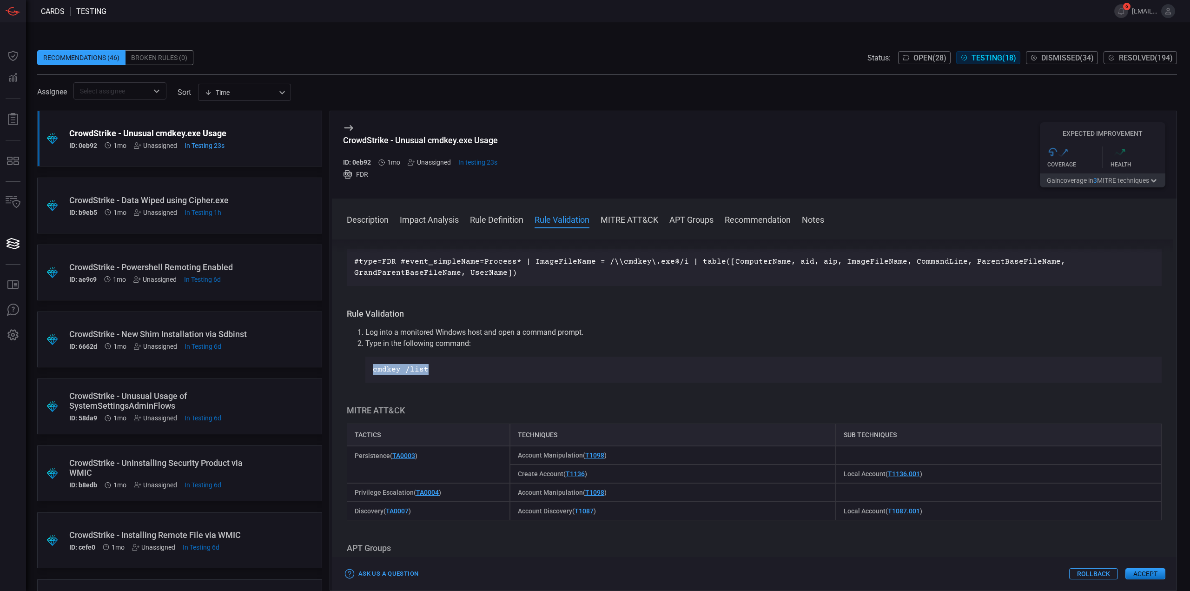
drag, startPoint x: 434, startPoint y: 374, endPoint x: 368, endPoint y: 369, distance: 67.1
click at [368, 369] on div "cmdkey /list" at bounding box center [763, 369] width 796 height 26
copy p "cmdkey /list"
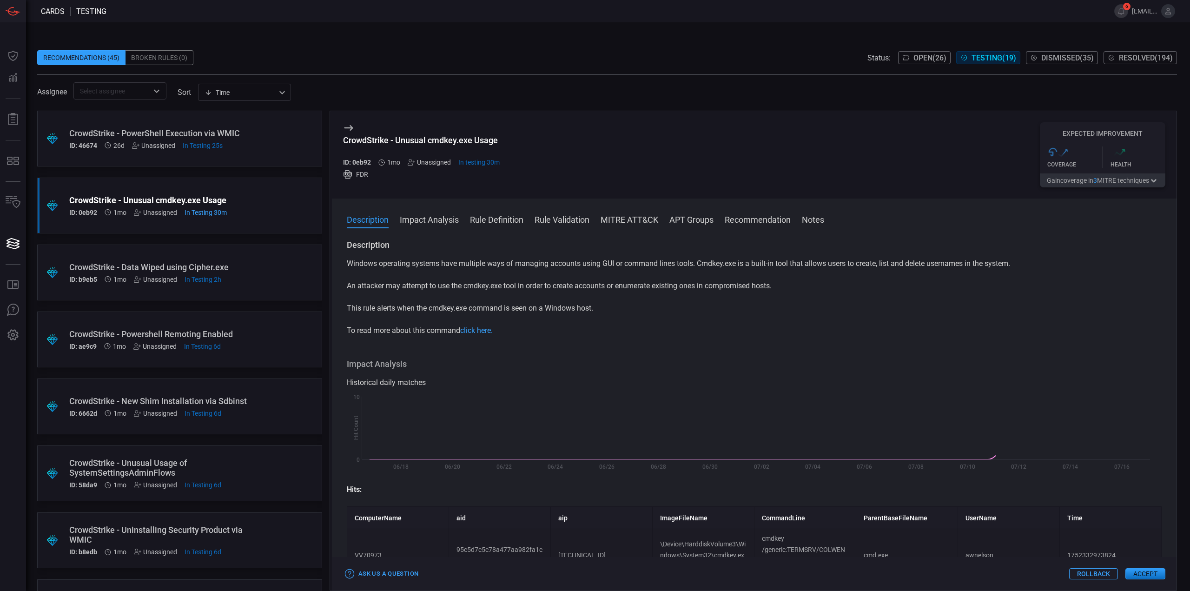
click at [199, 146] on span "In Testing 25s" at bounding box center [203, 145] width 40 height 7
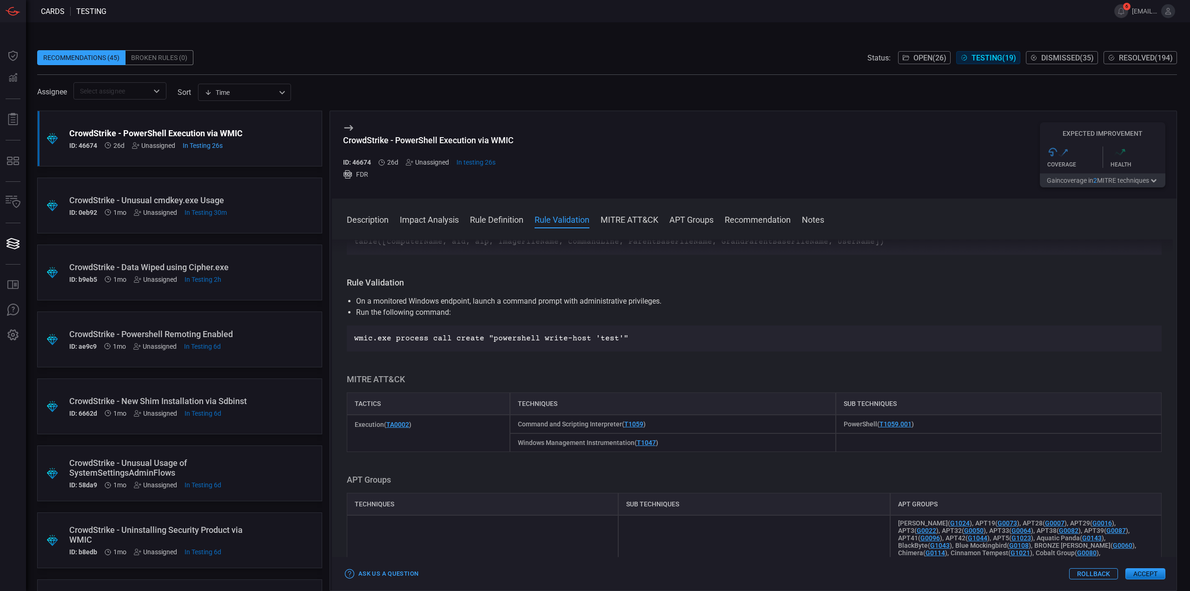
scroll to position [325, 0]
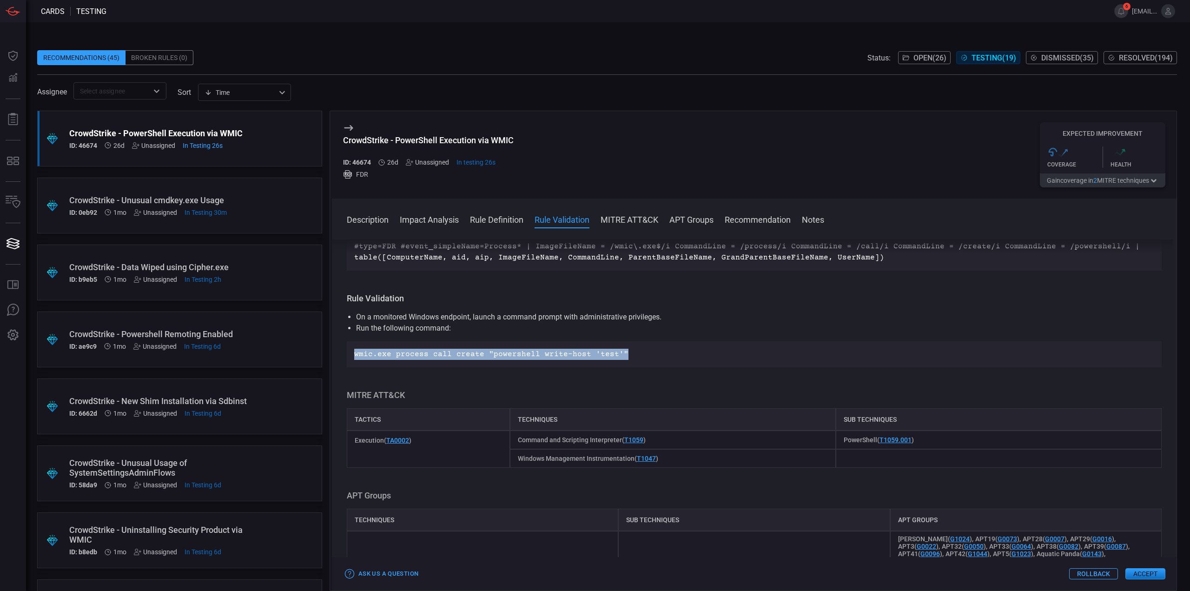
drag, startPoint x: 626, startPoint y: 351, endPoint x: 383, endPoint y: 354, distance: 243.1
click at [351, 357] on div "wmic.exe process call create "powershell write-host 'test'"" at bounding box center [754, 354] width 815 height 26
copy p "wmic.exe process call create "powershell write-host 'test'""
